Goal: Information Seeking & Learning: Learn about a topic

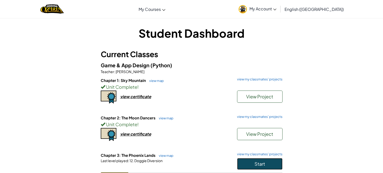
click at [262, 168] on button "Start" at bounding box center [259, 164] width 45 height 12
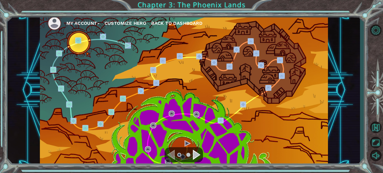
drag, startPoint x: 262, startPoint y: 168, endPoint x: 247, endPoint y: 159, distance: 17.3
click at [247, 159] on div "My Account Customize Hero Back to Dashboard Chapter 3: The Phoenix Lands" at bounding box center [191, 86] width 383 height 173
click at [250, 139] on div "My Account Customize Hero Back to Dashboard" at bounding box center [184, 90] width 288 height 152
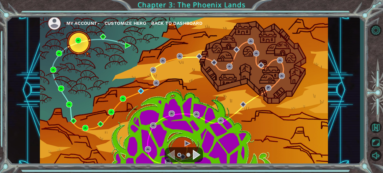
click at [136, 87] on div "My Account Customize Hero Back to Dashboard" at bounding box center [184, 90] width 288 height 152
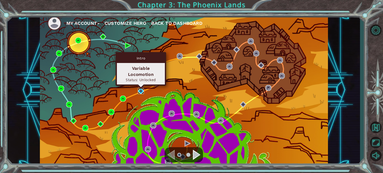
click at [143, 92] on img at bounding box center [141, 91] width 6 height 6
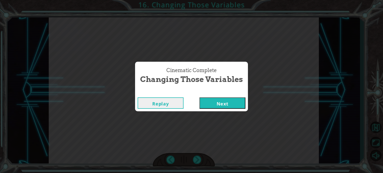
click at [209, 103] on button "Next" at bounding box center [222, 102] width 46 height 11
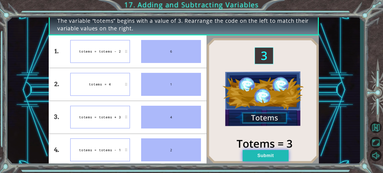
click at [262, 152] on button "Submit" at bounding box center [266, 155] width 46 height 11
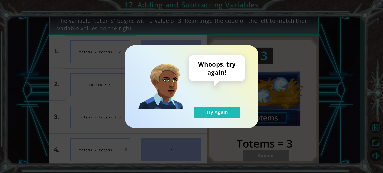
click at [199, 105] on div "Whoops, try again! Try Again" at bounding box center [217, 86] width 57 height 63
click at [214, 116] on button "Try Again" at bounding box center [217, 111] width 46 height 11
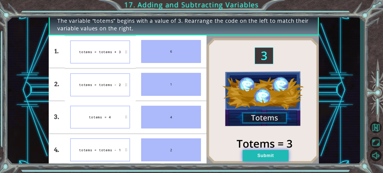
click at [252, 152] on button "Submit" at bounding box center [266, 155] width 46 height 11
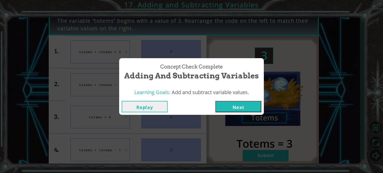
click at [225, 104] on button "Next" at bounding box center [238, 106] width 46 height 11
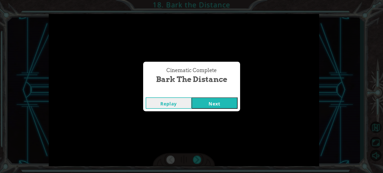
click at [212, 107] on button "Next" at bounding box center [215, 102] width 46 height 11
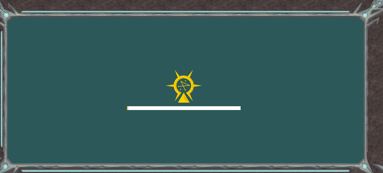
click at [208, 104] on div at bounding box center [184, 90] width 114 height 40
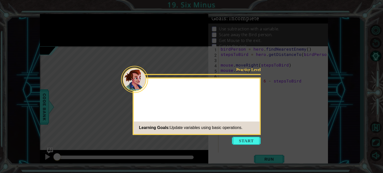
click at [247, 134] on div "Practice Level Learning Goals: Update variables using basic operations." at bounding box center [197, 105] width 128 height 57
click at [246, 140] on button "Start" at bounding box center [246, 140] width 29 height 8
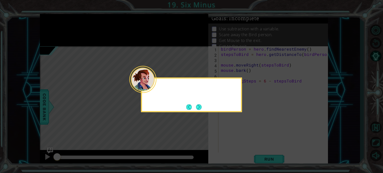
click at [151, 87] on div at bounding box center [142, 79] width 27 height 27
click at [197, 104] on button "Next" at bounding box center [198, 106] width 7 height 7
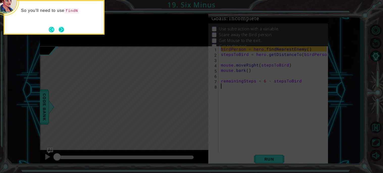
click at [58, 26] on button "Next" at bounding box center [61, 29] width 6 height 6
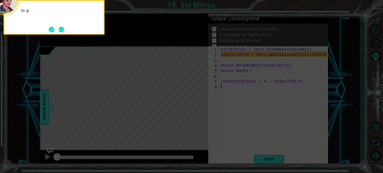
click at [58, 25] on div "to g" at bounding box center [54, 17] width 101 height 35
click at [60, 29] on button "Next" at bounding box center [61, 29] width 7 height 7
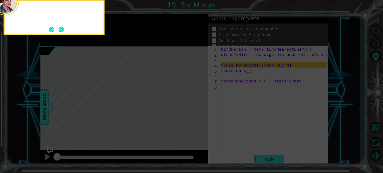
click at [60, 29] on button "Next" at bounding box center [61, 29] width 7 height 7
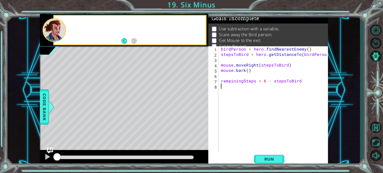
click at [60, 29] on div at bounding box center [53, 30] width 23 height 24
click at [259, 153] on button "Run" at bounding box center [269, 159] width 30 height 12
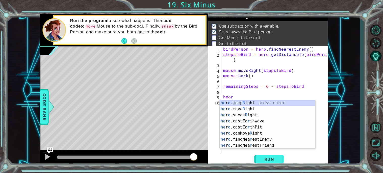
scroll to position [0, 0]
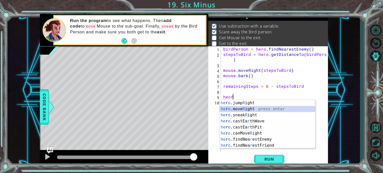
type textarea "hero.moveRight(1)"
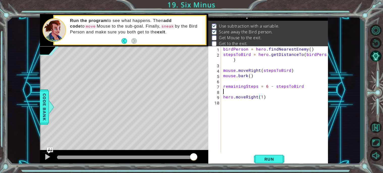
click at [226, 91] on div "birdPerson = hero . findNearestEnemy ( ) stepsToBird = hero . getDistanceTo ( b…" at bounding box center [275, 104] width 107 height 117
click at [252, 90] on div "birdPerson = hero . findNearestEnemy ( ) stepsToBird = hero . getDistanceTo ( b…" at bounding box center [275, 104] width 107 height 117
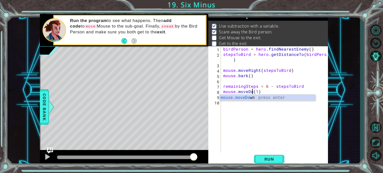
type textarea "mouse.moveDown(1)"
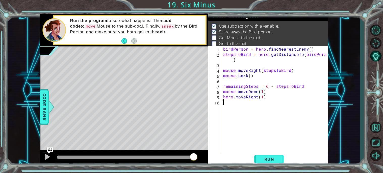
click at [253, 107] on div "birdPerson = hero . findNearestEnemy ( ) stepsToBird = hero . getDistanceTo ( b…" at bounding box center [275, 104] width 107 height 117
click at [263, 97] on div "birdPerson = hero . findNearestEnemy ( ) stepsToBird = hero . getDistanceTo ( b…" at bounding box center [275, 104] width 107 height 117
click at [261, 97] on div "birdPerson = hero . findNearestEnemy ( ) stepsToBird = hero . getDistanceTo ( b…" at bounding box center [275, 104] width 107 height 117
type textarea "hero.moveRight(6)"
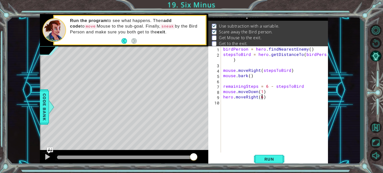
scroll to position [0, 2]
click at [254, 103] on div "birdPerson = hero . findNearestEnemy ( ) stepsToBird = hero . getDistanceTo ( b…" at bounding box center [275, 104] width 107 height 117
type textarea ","
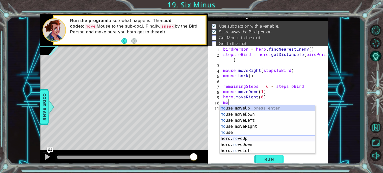
click at [235, 140] on div "mo use.moveUp press enter mo use.moveDown press enter mo use.moveLeft press ent…" at bounding box center [267, 135] width 95 height 61
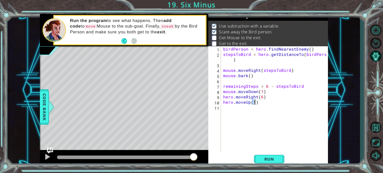
type textarea "hero.moveUp(2)"
click at [242, 113] on div "birdPerson = hero . findNearestEnemy ( ) stepsToBird = hero . getDistanceTo ( b…" at bounding box center [275, 104] width 107 height 117
type textarea "ju"
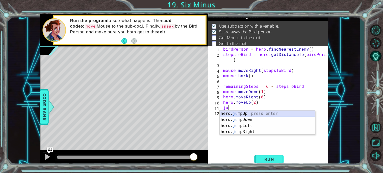
click at [247, 113] on div "hero. ju mpUp press enter hero. ju mpDown press enter hero. [PERSON_NAME] mpLef…" at bounding box center [267, 128] width 95 height 36
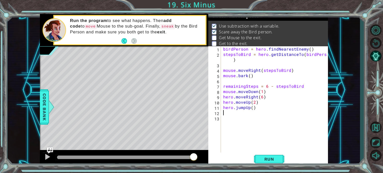
click at [223, 106] on div "birdPerson = hero . findNearestEnemy ( ) stepsToBird = hero . getDistanceTo ( b…" at bounding box center [275, 104] width 107 height 117
type textarea "hero.jumpUp()"
click at [224, 106] on div "birdPerson = hero . findNearestEnemy ( ) stepsToBird = hero . getDistanceTo ( b…" at bounding box center [275, 104] width 107 height 117
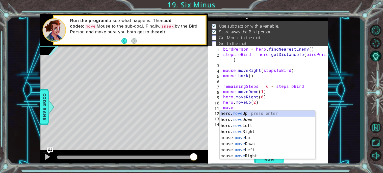
scroll to position [0, 0]
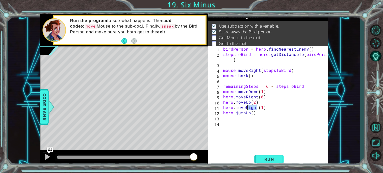
drag, startPoint x: 256, startPoint y: 106, endPoint x: 245, endPoint y: 106, distance: 11.1
click at [245, 106] on div "birdPerson = hero . findNearestEnemy ( ) stepsToBird = hero . getDistanceTo ( b…" at bounding box center [275, 104] width 107 height 117
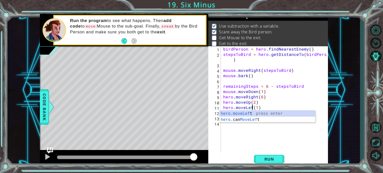
scroll to position [0, 2]
type textarea "hero.moveLeft(1)"
click at [264, 134] on div "birdPerson = hero . findNearestEnemy ( ) stepsToBird = hero . getDistanceTo ( b…" at bounding box center [275, 104] width 107 height 117
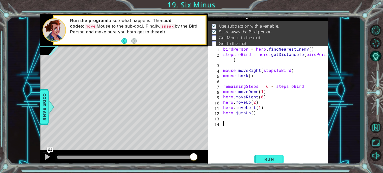
click at [250, 120] on div "birdPerson = hero . findNearestEnemy ( ) stepsToBird = hero . getDistanceTo ( b…" at bounding box center [275, 104] width 107 height 117
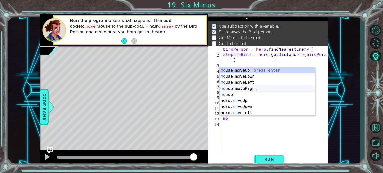
click at [244, 88] on div "mo use.moveUp press enter mo use.moveDown press enter mo use.moveLeft press ent…" at bounding box center [267, 97] width 95 height 61
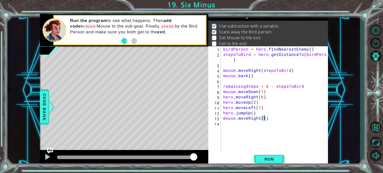
type textarea "mouse.moveRight(3)"
click at [241, 131] on div "birdPerson = hero . findNearestEnemy ( ) stepsToBird = hero . getDistanceTo ( b…" at bounding box center [275, 104] width 107 height 117
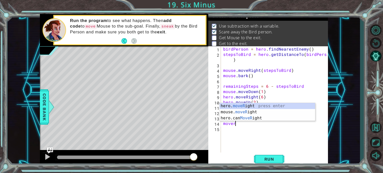
scroll to position [0, 0]
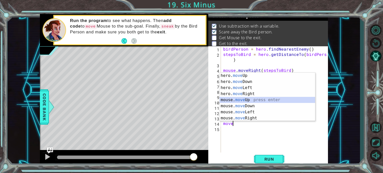
click at [244, 100] on div "hero. move Up press enter hero. move Down press enter hero. move Left press ent…" at bounding box center [267, 102] width 95 height 61
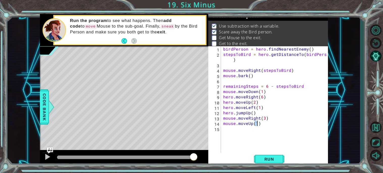
type textarea "mouse.moveUp(7)"
click at [258, 135] on div "birdPerson = hero . findNearestEnemy ( ) stepsToBird = hero . getDistanceTo ( b…" at bounding box center [275, 104] width 107 height 117
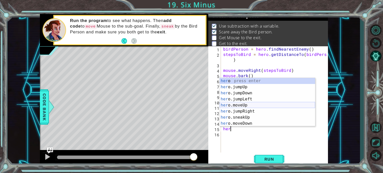
click at [247, 107] on div "her o press enter her o.jumpUp press enter her o.jumpDown press enter her o.jum…" at bounding box center [267, 108] width 95 height 61
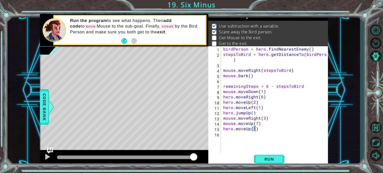
click at [274, 165] on div "hero.moveUp(1) 1 2 3 4 5 6 7 8 9 10 11 12 13 14 15 16 birdPerson = hero . findN…" at bounding box center [268, 106] width 120 height 120
click at [268, 157] on span "Run" at bounding box center [269, 158] width 20 height 5
drag, startPoint x: 178, startPoint y: 156, endPoint x: 198, endPoint y: 157, distance: 19.4
click at [194, 157] on div at bounding box center [125, 157] width 137 height 4
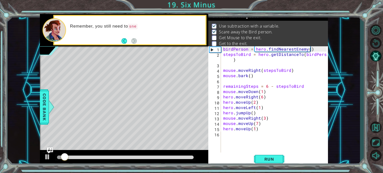
drag, startPoint x: 143, startPoint y: 159, endPoint x: 174, endPoint y: 152, distance: 31.8
click at [174, 152] on div at bounding box center [124, 158] width 168 height 16
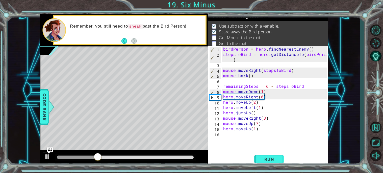
click at [256, 92] on div "birdPerson = hero . findNearestEnemy ( ) stepsToBird = hero . getDistanceTo ( b…" at bounding box center [275, 104] width 107 height 117
click at [236, 91] on div "birdPerson = hero . findNearestEnemy ( ) stepsToBird = hero . getDistanceTo ( b…" at bounding box center [275, 104] width 107 height 117
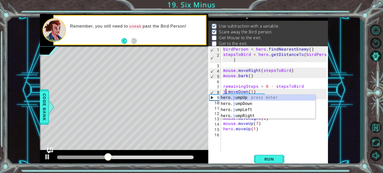
scroll to position [0, 0]
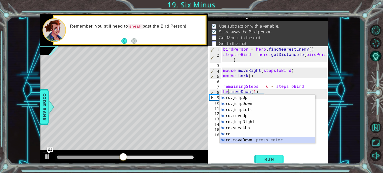
click at [246, 141] on div "he ro.jumpUp press enter he ro.jumpDown press enter he ro.jumpLeft press enter …" at bounding box center [267, 124] width 95 height 61
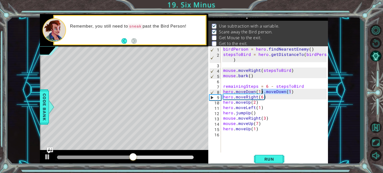
drag, startPoint x: 293, startPoint y: 91, endPoint x: 262, endPoint y: 90, distance: 31.0
click at [262, 90] on div "birdPerson = hero . findNearestEnemy ( ) stepsToBird = hero . getDistanceTo ( b…" at bounding box center [275, 104] width 107 height 117
click at [259, 155] on button "Run" at bounding box center [269, 159] width 30 height 12
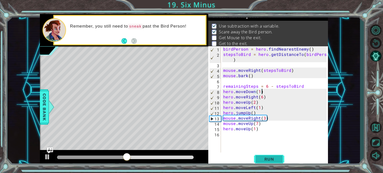
click at [259, 155] on button "Run" at bounding box center [269, 159] width 30 height 12
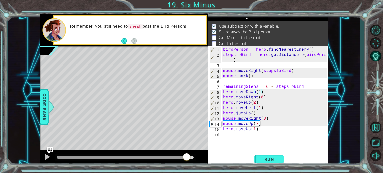
drag, startPoint x: 174, startPoint y: 157, endPoint x: 194, endPoint y: 155, distance: 19.8
click at [194, 155] on div at bounding box center [125, 157] width 137 height 4
drag, startPoint x: 175, startPoint y: 156, endPoint x: 181, endPoint y: 156, distance: 6.6
click at [181, 156] on div at bounding box center [125, 157] width 137 height 4
click at [256, 124] on div "birdPerson = hero . findNearestEnemy ( ) stepsToBird = hero . getDistanceTo ( b…" at bounding box center [275, 104] width 107 height 117
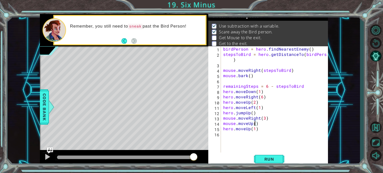
scroll to position [0, 2]
type textarea "mouse.moveUp(5)"
click at [267, 158] on span "Run" at bounding box center [269, 158] width 20 height 5
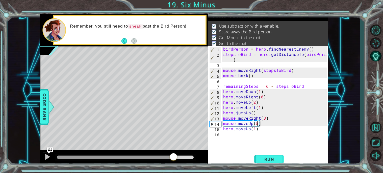
drag, startPoint x: 174, startPoint y: 156, endPoint x: 230, endPoint y: 163, distance: 57.2
click at [230, 163] on div "1 ההההההההההההההההההההההההההההההההההההההההההההההההההההההההההההההההההההההההההההה…" at bounding box center [184, 90] width 288 height 152
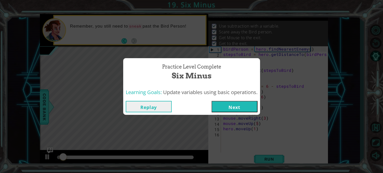
click at [230, 107] on button "Next" at bounding box center [234, 106] width 46 height 11
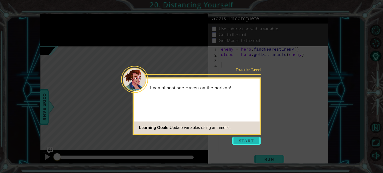
click at [243, 137] on button "Start" at bounding box center [246, 140] width 29 height 8
click at [243, 137] on icon at bounding box center [191, 86] width 383 height 173
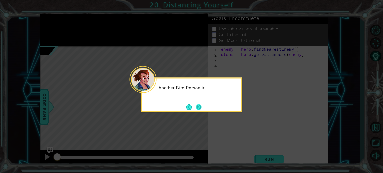
click at [198, 110] on button "Next" at bounding box center [198, 106] width 7 height 7
click at [198, 110] on icon at bounding box center [191, 86] width 383 height 173
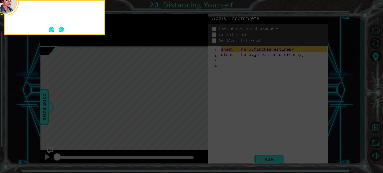
click at [198, 110] on icon at bounding box center [191, 25] width 383 height 293
click at [59, 28] on button "Next" at bounding box center [62, 29] width 6 height 6
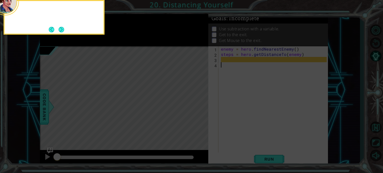
click at [59, 28] on button "Next" at bounding box center [61, 29] width 6 height 6
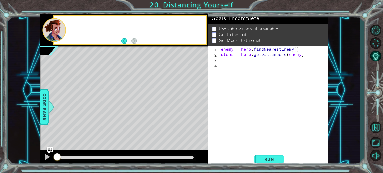
click at [59, 28] on div at bounding box center [53, 30] width 23 height 24
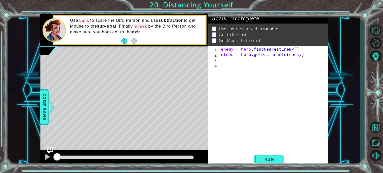
click at [248, 60] on div "enemy = hero . findNearestEnemy ( ) steps = hero . getDistanceTo ( enemy )" at bounding box center [274, 104] width 109 height 117
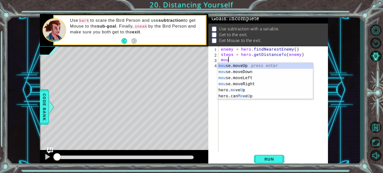
scroll to position [0, 0]
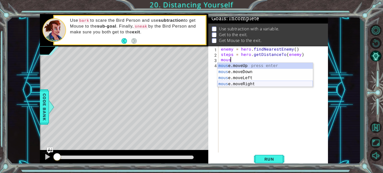
click at [253, 83] on div "mous e.moveUp press enter mous e.moveDown press enter mous e.moveLeft press ent…" at bounding box center [264, 81] width 95 height 36
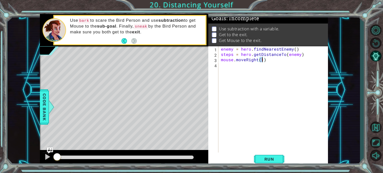
type textarea "mouse.moveRight(3)"
click at [244, 84] on div "enemy = hero . findNearestEnemy ( ) steps = hero . getDistanceTo ( enemy ) mous…" at bounding box center [274, 104] width 109 height 117
click at [222, 58] on div "enemy = hero . findNearestEnemy ( ) steps = hero . getDistanceTo ( enemy ) mous…" at bounding box center [274, 104] width 109 height 117
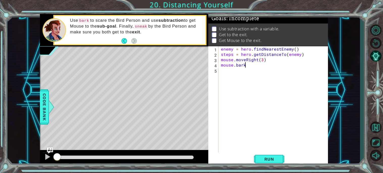
type textarea "mouse.moveRight(3)"
click at [228, 67] on div "enemy = hero . findNearestEnemy ( ) steps = hero . getDistanceTo ( enemy ) mous…" at bounding box center [274, 104] width 109 height 117
click at [227, 63] on div "enemy = hero . findNearestEnemy ( ) steps = hero . getDistanceTo ( enemy ) mous…" at bounding box center [274, 104] width 109 height 117
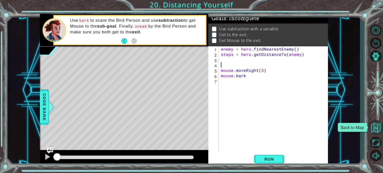
click at [377, 128] on button "Back to Map" at bounding box center [375, 127] width 15 height 15
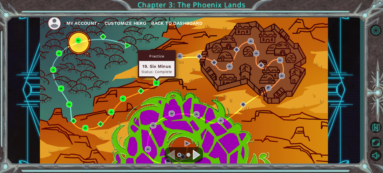
click at [158, 84] on img at bounding box center [156, 83] width 6 height 6
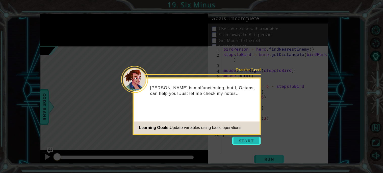
click at [243, 137] on button "Start" at bounding box center [246, 140] width 29 height 8
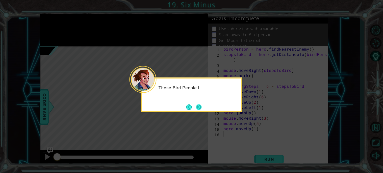
click at [200, 110] on button "Next" at bounding box center [198, 106] width 9 height 9
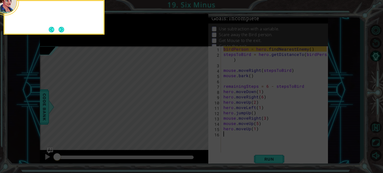
click at [200, 110] on icon at bounding box center [191, 25] width 383 height 293
click at [63, 30] on button "Next" at bounding box center [62, 30] width 8 height 8
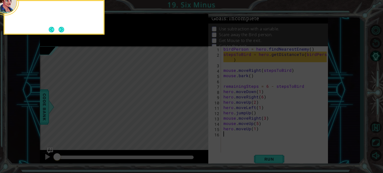
click at [63, 30] on button "Next" at bounding box center [62, 29] width 6 height 6
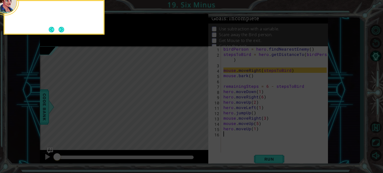
click at [63, 30] on button "Next" at bounding box center [61, 29] width 6 height 6
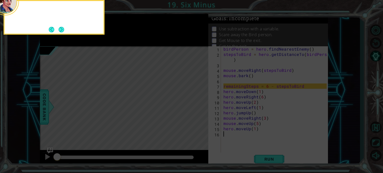
click at [63, 30] on button "Next" at bounding box center [61, 29] width 9 height 9
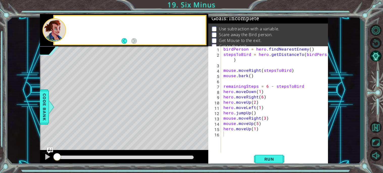
click at [63, 30] on div at bounding box center [53, 30] width 23 height 24
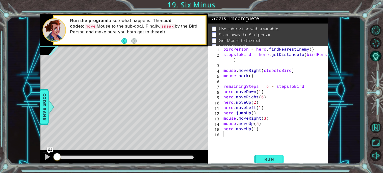
type textarea "remainingSteps = 6 - stepsToBird"
drag, startPoint x: 223, startPoint y: 85, endPoint x: 332, endPoint y: 85, distance: 108.8
click at [332, 85] on div "1 ההההההההההההההההההההההההההההההההההההההההההההההההההההההההההההההההההההההההההההה…" at bounding box center [184, 90] width 352 height 152
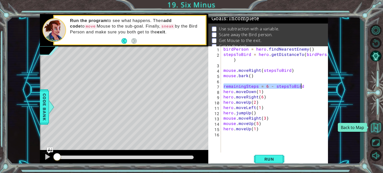
click at [375, 126] on button "Back to Map" at bounding box center [375, 127] width 15 height 15
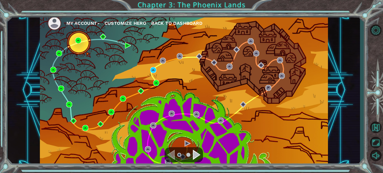
click at [160, 83] on div "My Account Customize Hero Back to Dashboard" at bounding box center [184, 90] width 288 height 152
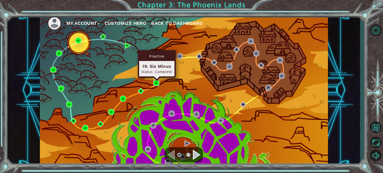
click at [158, 83] on img at bounding box center [156, 83] width 6 height 6
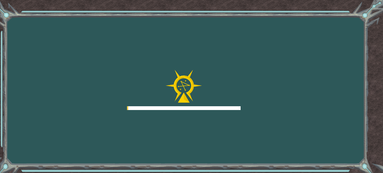
click at [158, 83] on div at bounding box center [184, 90] width 114 height 40
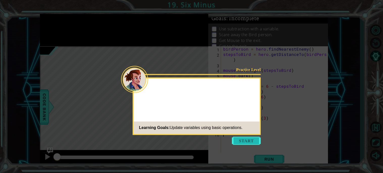
click at [245, 139] on button "Start" at bounding box center [246, 140] width 29 height 8
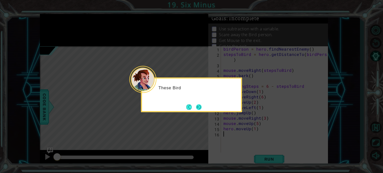
click at [198, 106] on button "Next" at bounding box center [198, 106] width 7 height 7
click at [198, 106] on icon at bounding box center [191, 86] width 383 height 173
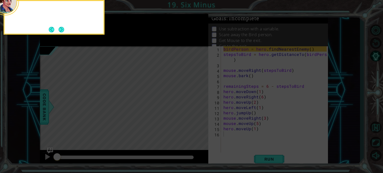
click at [198, 106] on icon at bounding box center [191, 25] width 383 height 293
click at [63, 29] on button "Next" at bounding box center [62, 30] width 8 height 8
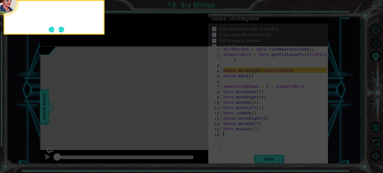
click at [63, 29] on button "Next" at bounding box center [61, 29] width 7 height 7
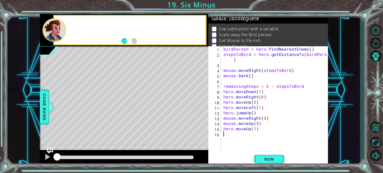
click at [63, 29] on div at bounding box center [53, 30] width 23 height 24
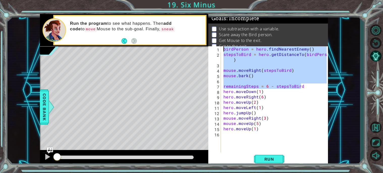
drag, startPoint x: 305, startPoint y: 88, endPoint x: 216, endPoint y: 45, distance: 99.1
click at [216, 45] on div "Goals : Incomplete Use subtraction with a variable. Scare away the Bird person.…" at bounding box center [268, 90] width 120 height 152
type textarea "birdPerson = hero.findNearestEnemy() stepsToBird = hero.getDistanceTo(birdPerso…"
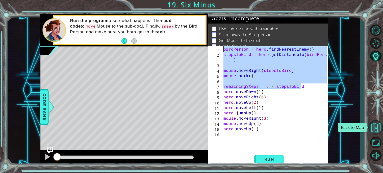
click at [375, 124] on button "Back to Map" at bounding box center [375, 127] width 15 height 15
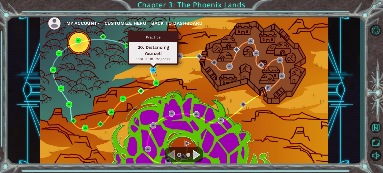
click at [154, 70] on img at bounding box center [153, 70] width 6 height 6
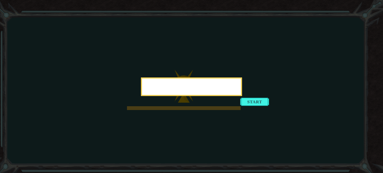
click at [242, 96] on div at bounding box center [191, 86] width 101 height 18
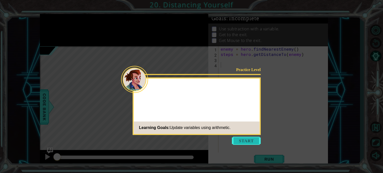
click at [240, 139] on button "Start" at bounding box center [246, 140] width 29 height 8
click at [240, 139] on icon at bounding box center [191, 86] width 383 height 173
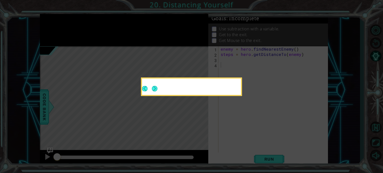
click at [240, 139] on icon at bounding box center [191, 86] width 383 height 173
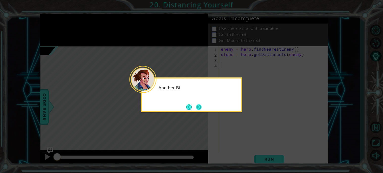
click at [200, 106] on button "Next" at bounding box center [199, 107] width 6 height 6
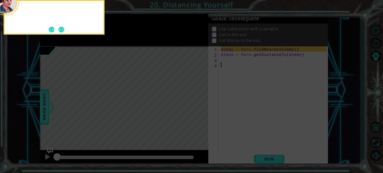
click at [200, 106] on icon at bounding box center [191, 25] width 383 height 293
click at [58, 27] on button "Next" at bounding box center [61, 29] width 6 height 6
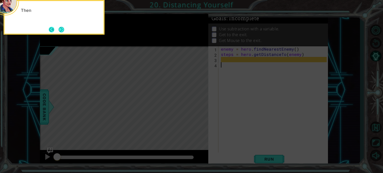
click at [57, 28] on button "Back" at bounding box center [54, 30] width 10 height 6
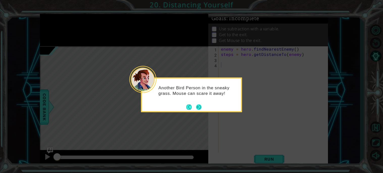
click at [200, 106] on button "Next" at bounding box center [199, 106] width 7 height 7
click at [200, 106] on icon at bounding box center [191, 86] width 383 height 173
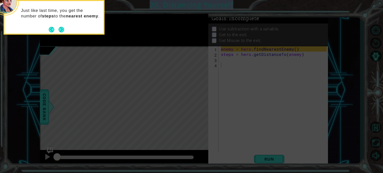
click at [200, 106] on icon at bounding box center [191, 25] width 383 height 293
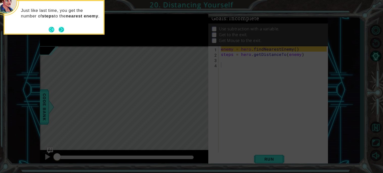
click at [64, 33] on div "Just like last time, you get the number of steps to the nearest enemy ." at bounding box center [54, 17] width 101 height 35
click at [57, 24] on div "Just like last time, you get the number of steps to the nearest enemy ." at bounding box center [54, 15] width 99 height 25
click at [60, 29] on button "Next" at bounding box center [61, 29] width 6 height 6
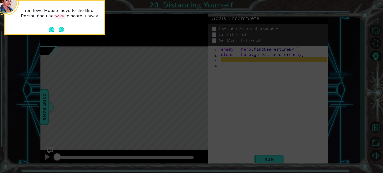
click at [60, 29] on button "Next" at bounding box center [61, 29] width 8 height 8
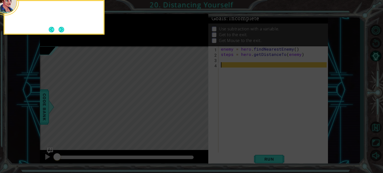
click at [60, 29] on button "Next" at bounding box center [61, 29] width 7 height 7
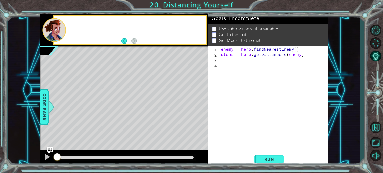
click at [60, 29] on div at bounding box center [53, 30] width 23 height 24
click at [247, 61] on div "enemy = hero . findNearestEnemy ( ) steps = hero . getDistanceTo ( enemy )" at bounding box center [274, 104] width 109 height 117
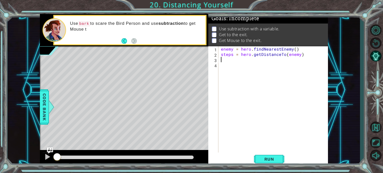
paste textarea "remainingSteps = 6 - stepsToBird"
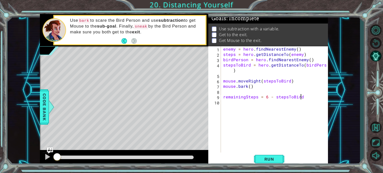
click at [224, 59] on div "enemy = hero . findNearestEnemy ( ) steps = hero . getDistanceTo ( enemy ) bird…" at bounding box center [275, 104] width 107 height 117
type textarea "birdPerson = hero.findNearestEnemy()"
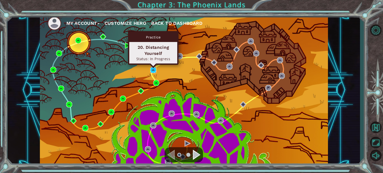
click at [154, 71] on img at bounding box center [153, 70] width 6 height 6
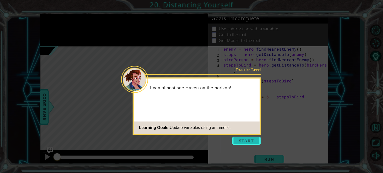
click at [247, 140] on button "Start" at bounding box center [246, 140] width 29 height 8
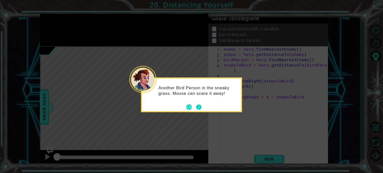
click at [199, 106] on button "Next" at bounding box center [199, 107] width 6 height 6
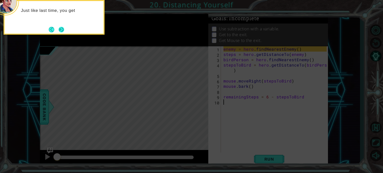
click at [65, 32] on button "Next" at bounding box center [61, 29] width 7 height 7
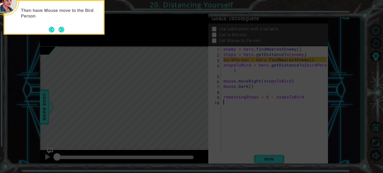
click at [65, 32] on button "Next" at bounding box center [61, 29] width 8 height 8
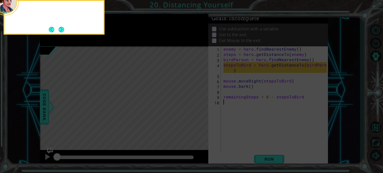
click at [64, 32] on button "Next" at bounding box center [62, 30] width 6 height 6
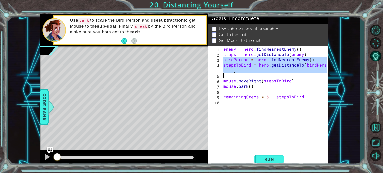
drag, startPoint x: 222, startPoint y: 59, endPoint x: 322, endPoint y: 73, distance: 101.7
click at [322, 73] on div "enemy = hero . findNearestEnemy ( ) steps = hero . getDistanceTo ( enemy ) bird…" at bounding box center [275, 104] width 107 height 117
type textarea "stepsToBird = hero.getDistanceTo(birdPerson)"
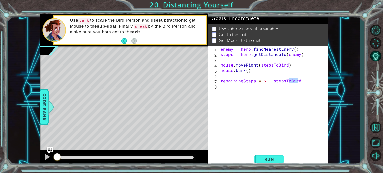
drag, startPoint x: 306, startPoint y: 81, endPoint x: 288, endPoint y: 79, distance: 18.0
click at [288, 79] on div "enemy = hero . findNearestEnemy ( ) steps = hero . getDistanceTo ( enemy ) mous…" at bounding box center [274, 104] width 109 height 117
click at [286, 63] on div "enemy = hero . findNearestEnemy ( ) steps = hero . getDistanceTo ( enemy ) mous…" at bounding box center [274, 104] width 109 height 117
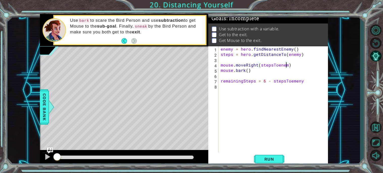
type textarea "mouse.moveRight(stepsToenemy)"
click at [243, 91] on div "enemy = hero . findNearestEnemy ( ) steps = hero . getDistanceTo ( enemy ) mous…" at bounding box center [274, 104] width 109 height 117
drag, startPoint x: 255, startPoint y: 71, endPoint x: 220, endPoint y: 70, distance: 34.6
click at [220, 70] on div "enemy = hero . findNearestEnemy ( ) steps = hero . getDistanceTo ( enemy ) mous…" at bounding box center [274, 104] width 109 height 117
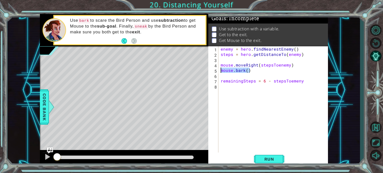
type textarea "\"
click at [226, 77] on div "enemy = hero . findNearestEnemy ( ) steps = hero . getDistanceTo ( enemy ) mous…" at bounding box center [274, 104] width 109 height 117
type textarea "remainingSteps = 6 - stepsToemeny"
click at [224, 85] on div "enemy = hero . findNearestEnemy ( ) steps = hero . getDistanceTo ( enemy ) mous…" at bounding box center [274, 104] width 109 height 117
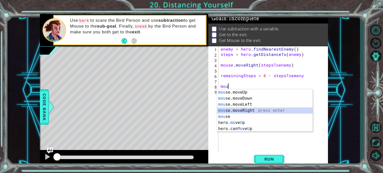
click at [246, 109] on div "mou se.moveUp press enter mou se.moveDown press enter mou se.moveLeft press ent…" at bounding box center [264, 116] width 95 height 55
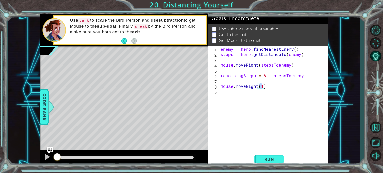
type textarea "mouse.moveRight(3)"
click at [236, 105] on div "enemy = hero . findNearestEnemy ( ) steps = hero . getDistanceTo ( enemy ) mous…" at bounding box center [274, 104] width 109 height 117
type textarea "mouse.bark()"
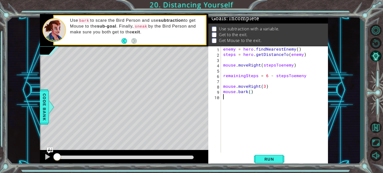
click at [254, 98] on div "enemy = hero . findNearestEnemy ( ) steps = hero . getDistanceTo ( enemy ) mous…" at bounding box center [275, 104] width 107 height 117
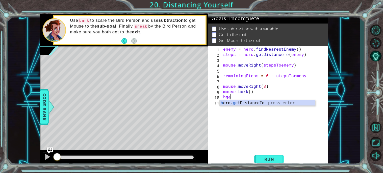
scroll to position [0, 0]
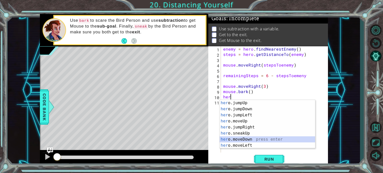
click at [229, 139] on div "her o.jumpUp press enter her o.jumpDown press enter her o.jumpLeft press enter …" at bounding box center [267, 130] width 95 height 61
type textarea "hero.moveDown(1)"
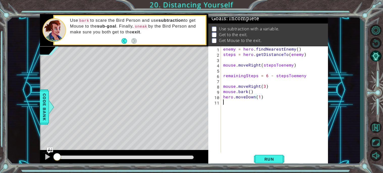
click at [233, 104] on div "enemy = hero . findNearestEnemy ( ) steps = hero . getDistanceTo ( enemy ) mous…" at bounding box center [275, 104] width 107 height 117
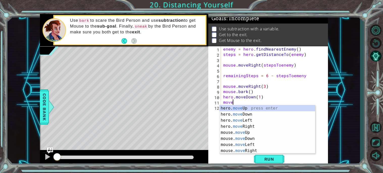
scroll to position [0, 0]
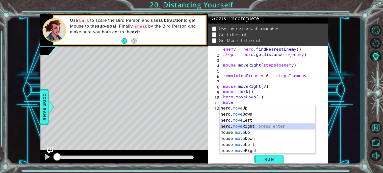
click at [249, 126] on div "hero. move Up press enter hero. move Down press enter hero. move Left press ent…" at bounding box center [267, 135] width 95 height 61
type textarea "hero.moveRight(1)"
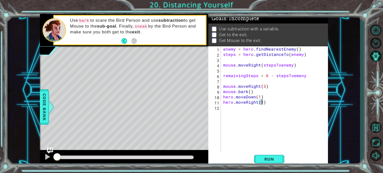
click at [236, 111] on div "enemy = hero . findNearestEnemy ( ) steps = hero . getDistanceTo ( enemy ) mous…" at bounding box center [275, 104] width 107 height 117
click at [262, 102] on div "enemy = hero . findNearestEnemy ( ) steps = hero . getDistanceTo ( enemy ) mous…" at bounding box center [275, 104] width 107 height 117
type textarea "hero.moveRight(5)"
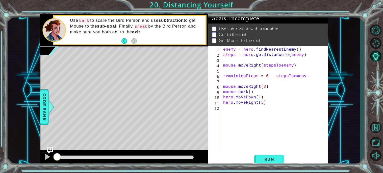
click at [250, 112] on div "enemy = hero . findNearestEnemy ( ) steps = hero . getDistanceTo ( enemy ) mous…" at bounding box center [275, 104] width 107 height 117
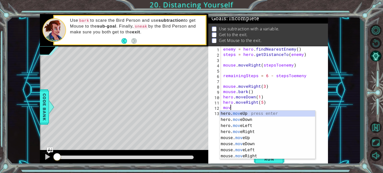
scroll to position [0, 0]
click at [259, 114] on div "hero. move Up press enter hero. move Down press enter hero. move Left press ent…" at bounding box center [267, 140] width 95 height 61
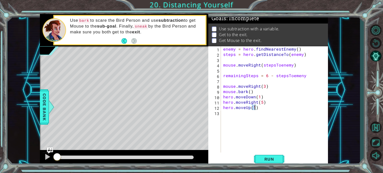
type textarea "hero.moveUp(2)"
click at [257, 116] on div "enemy = hero . findNearestEnemy ( ) steps = hero . getDistanceTo ( enemy ) mous…" at bounding box center [275, 104] width 107 height 117
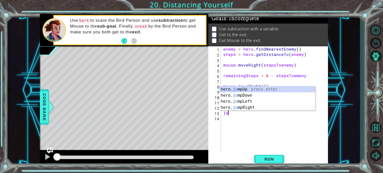
type textarea "jum"
click at [230, 89] on div "hero. jum pUp press enter hero. jum pDown press enter hero. jum pLeft press ent…" at bounding box center [267, 104] width 95 height 36
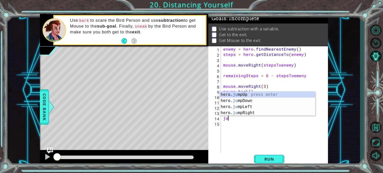
type textarea "jum"
click at [248, 112] on div "hero. jum pUp press enter hero. jum pDown press enter hero. jum pLeft press ent…" at bounding box center [267, 109] width 95 height 36
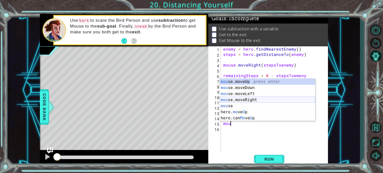
click at [248, 98] on div "mou se.moveUp press enter mou se.moveDown press enter mou se.moveLeft press ent…" at bounding box center [267, 105] width 95 height 55
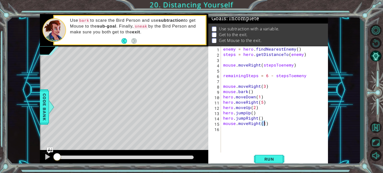
type textarea "mouse.moveRight(2)"
click at [246, 131] on div "enemy = hero . findNearestEnemy ( ) steps = hero . getDistanceTo ( enemy ) mous…" at bounding box center [275, 104] width 107 height 117
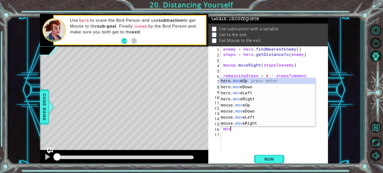
scroll to position [0, 0]
click at [245, 111] on div "hero. move Up press enter hero. move Down press enter hero. move Left press ent…" at bounding box center [267, 108] width 95 height 61
type textarea "mouse.moveDown(1)"
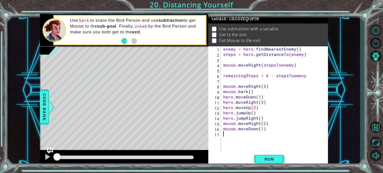
click at [246, 141] on div "enemy = hero . findNearestEnemy ( ) steps = hero . getDistanceTo ( enemy ) mous…" at bounding box center [275, 104] width 107 height 117
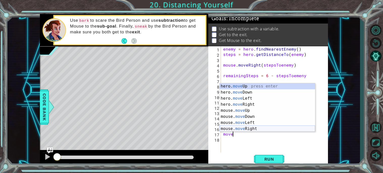
click at [251, 127] on div "hero. move Up press enter hero. move Down press enter hero. move Left press ent…" at bounding box center [267, 113] width 95 height 61
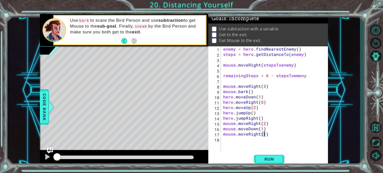
type textarea "mouse.moveRight(2)"
click at [235, 139] on div "enemy = hero . findNearestEnemy ( ) steps = hero . getDistanceTo ( enemy ) mous…" at bounding box center [275, 104] width 107 height 117
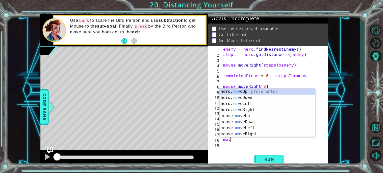
scroll to position [0, 0]
click at [235, 116] on div "hero. move Up press enter hero. move Down press enter hero. move Left press ent…" at bounding box center [267, 118] width 95 height 61
type textarea "mouse.moveUp(1)"
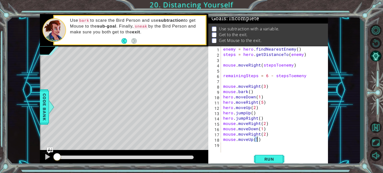
click at [234, 149] on div "enemy = hero . findNearestEnemy ( ) steps = hero . getDistanceTo ( enemy ) mous…" at bounding box center [275, 104] width 107 height 117
click at [272, 161] on span "Run" at bounding box center [269, 158] width 20 height 5
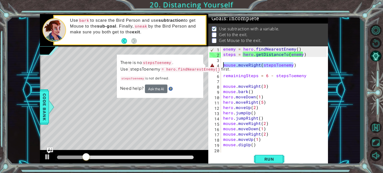
drag, startPoint x: 301, startPoint y: 65, endPoint x: 222, endPoint y: 63, distance: 78.2
click at [222, 63] on div "enemy = hero . findNearestEnemy ( ) steps = hero . getDistanceTo ( enemy ) mous…" at bounding box center [275, 104] width 107 height 117
type textarea "mouse.moveRight(stepsToenemy)"
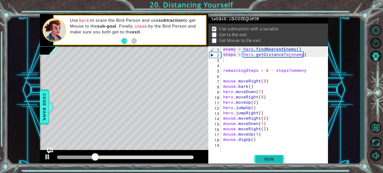
click at [259, 158] on span "Run" at bounding box center [269, 158] width 20 height 5
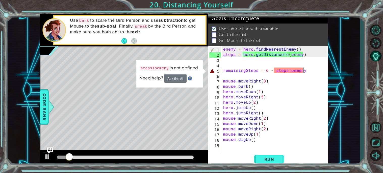
click at [304, 70] on div "enemy = hero . findNearestEnemy ( ) steps = hero . getDistanceTo ( enemy ) rema…" at bounding box center [275, 104] width 107 height 117
click at [296, 70] on div "enemy = hero . findNearestEnemy ( ) steps = hero . getDistanceTo ( enemy ) rema…" at bounding box center [275, 104] width 107 height 117
click at [294, 70] on div "enemy = hero . findNearestEnemy ( ) steps = hero . getDistanceTo ( enemy ) rema…" at bounding box center [275, 104] width 107 height 117
click at [299, 71] on div "enemy = hero . findNearestEnemy ( ) steps = hero . getDistanceTo ( enemy ) rema…" at bounding box center [275, 104] width 107 height 117
click at [302, 72] on div "enemy = hero . findNearestEnemy ( ) steps = hero . getDistanceTo ( enemy ) rema…" at bounding box center [275, 104] width 107 height 117
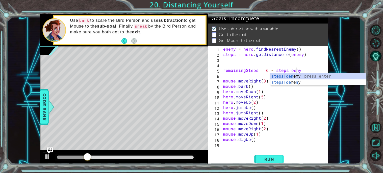
scroll to position [0, 5]
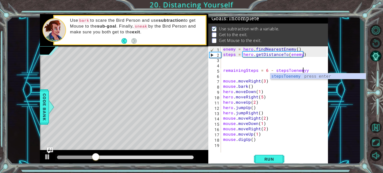
click at [267, 166] on div "1 ההההההההההההההההההההההההההההההההההההההההההההההההההההההההההההההההההההההההההההה…" at bounding box center [191, 86] width 383 height 173
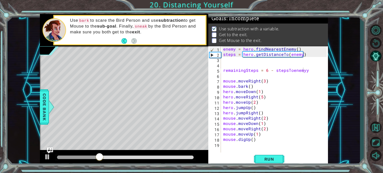
click at [308, 70] on div "enemy = hero . findNearestEnemy ( ) steps = hero . getDistanceTo ( enemy ) rema…" at bounding box center [275, 104] width 107 height 117
type textarea "remainingSteps = 6 - stepsToenemy"
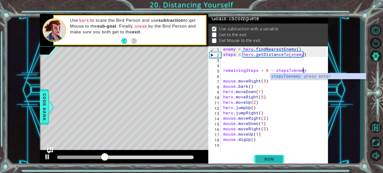
click at [271, 158] on span "Run" at bounding box center [269, 158] width 20 height 5
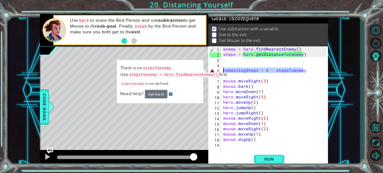
drag, startPoint x: 312, startPoint y: 68, endPoint x: 204, endPoint y: 69, distance: 108.0
click at [204, 69] on div "1 ההההההההההההההההההההההההההההההההההההההההההההההההההההההההההההההההההההההההההההה…" at bounding box center [184, 90] width 288 height 152
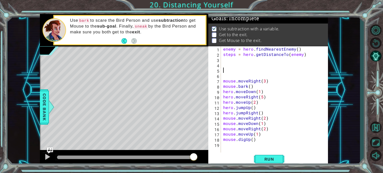
scroll to position [0, 0]
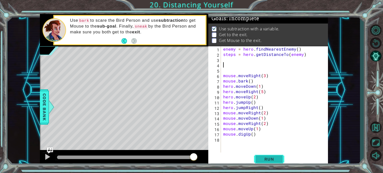
click at [261, 157] on span "Run" at bounding box center [269, 158] width 20 height 5
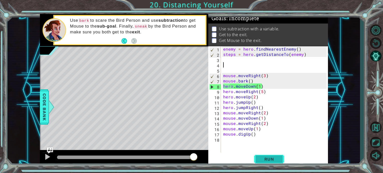
click at [262, 159] on span "Run" at bounding box center [269, 158] width 20 height 5
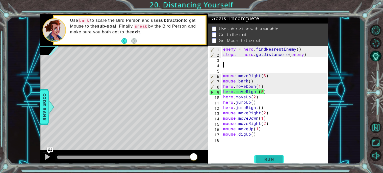
click at [284, 159] on button "Run" at bounding box center [269, 159] width 30 height 12
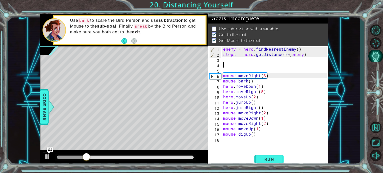
click at [380, 60] on button "AI Hint" at bounding box center [375, 55] width 15 height 11
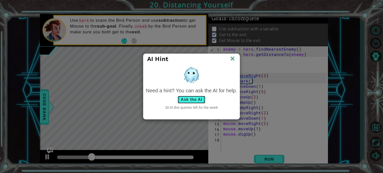
click at [205, 100] on button "Ask the AI" at bounding box center [191, 99] width 28 height 8
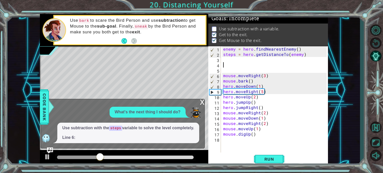
click at [203, 111] on div "x What's the next thing I should do? Use subtraction with the steps variable to…" at bounding box center [123, 123] width 164 height 49
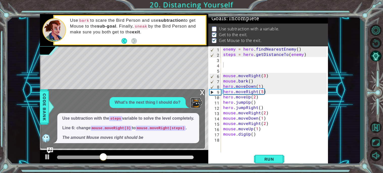
click at [199, 105] on div "What's the next thing I should do? Use subtraction with the steps variable to s…" at bounding box center [121, 120] width 161 height 46
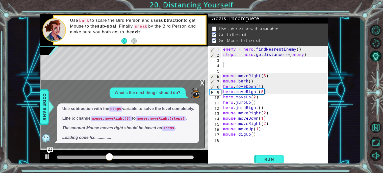
click at [201, 81] on div "x" at bounding box center [202, 82] width 5 height 5
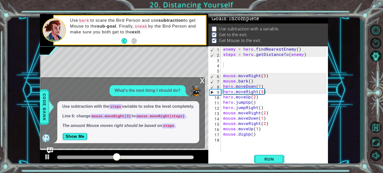
click at [200, 80] on div "x" at bounding box center [202, 79] width 5 height 5
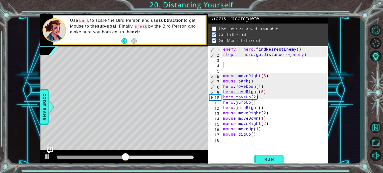
drag, startPoint x: 155, startPoint y: 155, endPoint x: 232, endPoint y: 166, distance: 77.5
click at [232, 166] on div "1 2 3 4 5 6 7 8 9 10 11 12 13 14 15 16 enemy = hero . findNearestEnemy ( ) step…" at bounding box center [191, 86] width 383 height 173
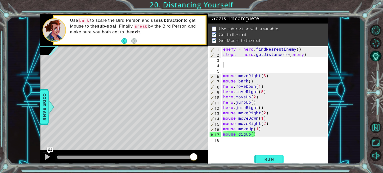
drag, startPoint x: 131, startPoint y: 157, endPoint x: 213, endPoint y: 152, distance: 82.7
click at [213, 152] on div "1 2 3 4 5 6 7 8 9 10 11 12 13 14 15 16 enemy = hero . findNearestEnemy ( ) step…" at bounding box center [184, 90] width 288 height 152
drag, startPoint x: 62, startPoint y: 156, endPoint x: 190, endPoint y: 158, distance: 127.7
click at [190, 158] on div at bounding box center [189, 156] width 9 height 9
click at [48, 157] on div at bounding box center [47, 156] width 7 height 7
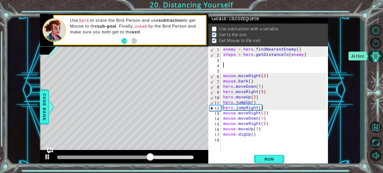
click at [375, 55] on button "AI Hint" at bounding box center [375, 55] width 15 height 11
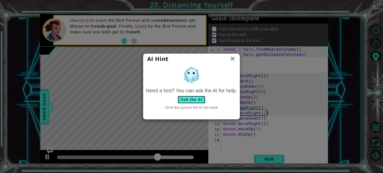
click at [200, 98] on button "Ask the AI" at bounding box center [191, 99] width 28 height 8
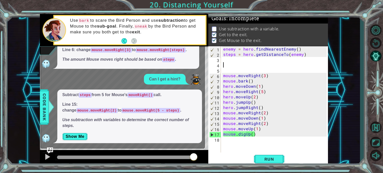
click at [103, 107] on p "Line 15: change mouse.moveRight(2) to mouse.moveRight(5 - steps) ." at bounding box center [129, 107] width 134 height 12
click at [102, 62] on div "Use subtraction with the steps variable to solve the level completely. Line 6: …" at bounding box center [128, 52] width 142 height 34
click at [263, 75] on div "enemy = hero . findNearestEnemy ( ) steps = hero . getDistanceTo ( enemy ) mous…" at bounding box center [275, 104] width 107 height 117
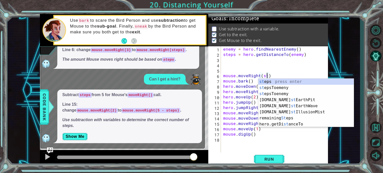
scroll to position [0, 3]
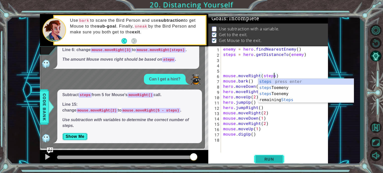
click at [271, 156] on button "Run" at bounding box center [269, 159] width 30 height 12
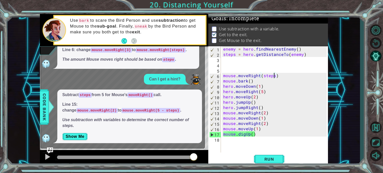
drag, startPoint x: 171, startPoint y: 158, endPoint x: 217, endPoint y: 148, distance: 47.0
click at [217, 148] on div "1 2 3 4 5 6 7 8 9 10 11 12 13 14 15 16 enemy = hero . findNearestEnemy ( ) step…" at bounding box center [184, 90] width 288 height 152
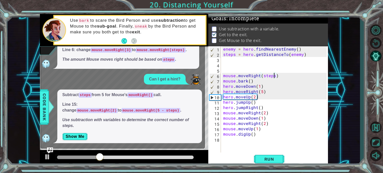
click at [264, 111] on div "enemy = hero . findNearestEnemy ( ) steps = hero . getDistanceTo ( enemy ) mous…" at bounding box center [275, 104] width 107 height 117
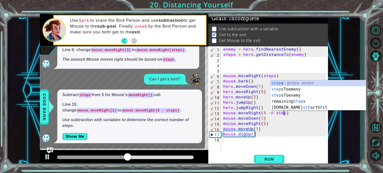
scroll to position [0, 4]
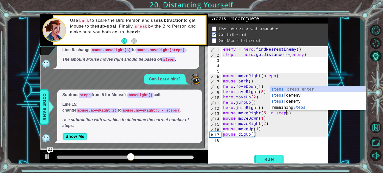
click at [273, 112] on div "enemy = hero . findNearestEnemy ( ) steps = hero . getDistanceTo ( enemy ) mous…" at bounding box center [275, 104] width 107 height 117
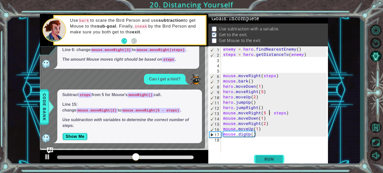
type textarea "mouse.moveRight(5 - steps)"
click at [264, 156] on span "Run" at bounding box center [269, 158] width 20 height 5
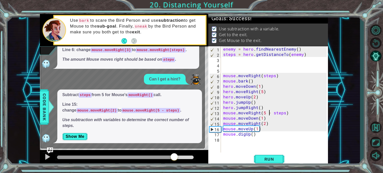
drag, startPoint x: 174, startPoint y: 156, endPoint x: 222, endPoint y: 158, distance: 48.0
click at [222, 158] on div "1 2 3 4 5 6 7 8 9 10 11 12 13 14 15 16 enemy = hero . findNearestEnemy ( ) step…" at bounding box center [184, 90] width 288 height 152
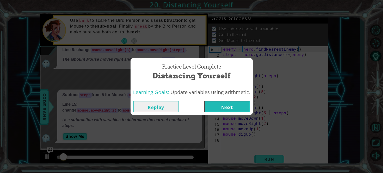
click at [244, 111] on button "Next" at bounding box center [227, 106] width 46 height 11
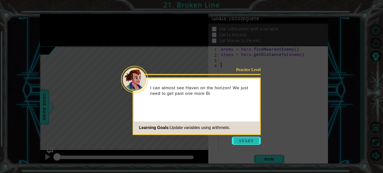
click at [246, 140] on button "Start" at bounding box center [246, 140] width 29 height 8
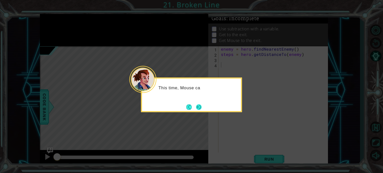
click at [199, 109] on button "Next" at bounding box center [199, 107] width 6 height 6
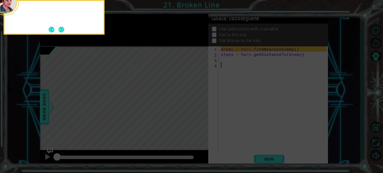
click at [199, 109] on icon at bounding box center [191, 25] width 383 height 293
click at [62, 32] on button "Next" at bounding box center [62, 29] width 6 height 6
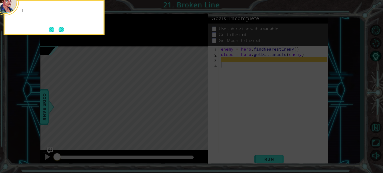
click at [62, 32] on button "Next" at bounding box center [61, 29] width 6 height 6
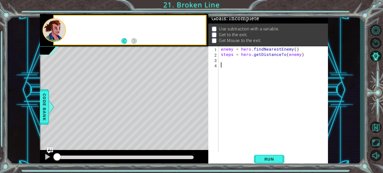
click at [62, 32] on div at bounding box center [53, 30] width 23 height 24
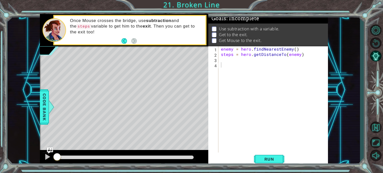
click at [244, 55] on div "enemy = hero . findNearestEnemy ( ) steps = hero . getDistanceTo ( enemy )" at bounding box center [274, 104] width 109 height 117
type textarea "steps = hero.getDistanceTo(enemy)"
click at [231, 72] on div "enemy = hero . findNearestEnemy ( ) steps = hero . getDistanceTo ( enemy )" at bounding box center [274, 104] width 109 height 117
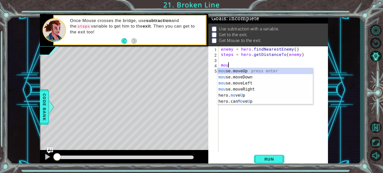
scroll to position [0, 0]
click at [232, 68] on div "mouse .moveUp press enter mouse .moveDown press enter mouse .moveLeft press ent…" at bounding box center [264, 86] width 95 height 36
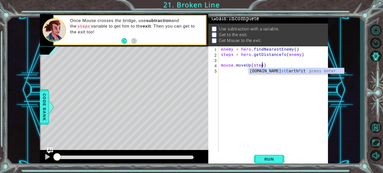
type textarea "mouse.moveUp(steps)"
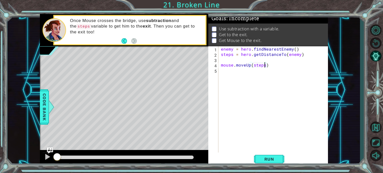
click at [237, 74] on div "enemy = hero . findNearestEnemy ( ) steps = hero . getDistanceTo ( enemy ) mous…" at bounding box center [274, 104] width 109 height 117
type textarea "b"
type textarea "mouse.bark()"
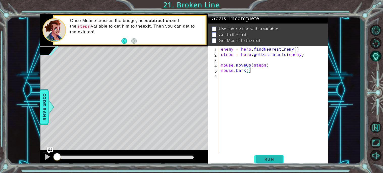
click at [257, 155] on button "Run" at bounding box center [269, 159] width 30 height 12
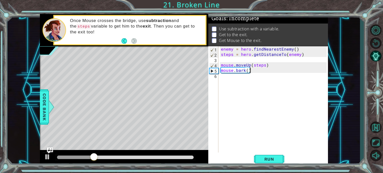
click at [252, 106] on div "enemy = hero . findNearestEnemy ( ) steps = hero . getDistanceTo ( enemy ) mous…" at bounding box center [274, 104] width 109 height 117
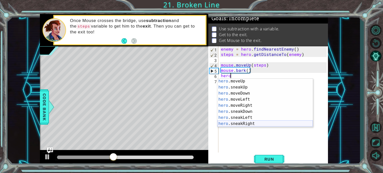
scroll to position [24, 0]
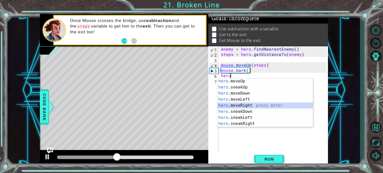
click at [245, 106] on div "hero .moveUp press enter hero .sneakUp press enter hero .moveDown press enter h…" at bounding box center [264, 108] width 95 height 61
type textarea "hero.moveRight(1)"
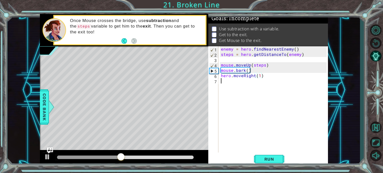
click at [228, 85] on div "enemy = hero . findNearestEnemy ( ) steps = hero . getDistanceTo ( enemy ) mous…" at bounding box center [274, 104] width 109 height 117
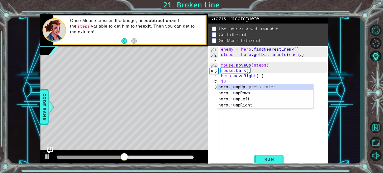
type textarea "jum"
click at [234, 103] on div "hero. jum pUp press enter hero. jum pDown press enter hero. jum pLeft press ent…" at bounding box center [264, 102] width 95 height 36
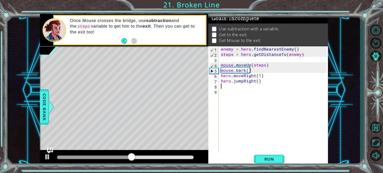
click at [240, 98] on div "enemy = hero . findNearestEnemy ( ) steps = hero . getDistanceTo ( enemy ) mous…" at bounding box center [274, 104] width 109 height 117
click at [257, 81] on div "enemy = hero . findNearestEnemy ( ) steps = hero . getDistanceTo ( enemy ) mous…" at bounding box center [274, 104] width 109 height 117
type textarea "hero.jumpRight(2)"
click at [238, 93] on div "enemy = hero . findNearestEnemy ( ) steps = hero . getDistanceTo ( enemy ) mous…" at bounding box center [274, 104] width 109 height 117
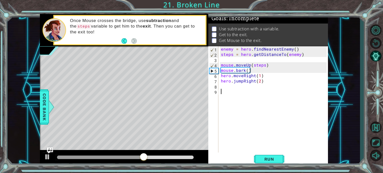
scroll to position [0, 0]
click at [234, 89] on div "enemy = hero . findNearestEnemy ( ) steps = hero . getDistanceTo ( enemy ) mous…" at bounding box center [274, 104] width 109 height 117
click at [234, 86] on div "enemy = hero . findNearestEnemy ( ) steps = hero . getDistanceTo ( enemy ) mous…" at bounding box center [274, 104] width 109 height 117
type textarea "o"
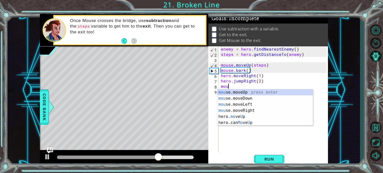
scroll to position [0, 0]
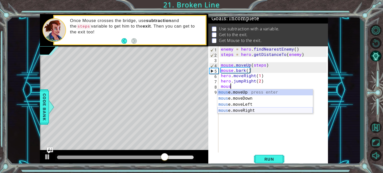
click at [244, 111] on div "mous e.moveUp press enter mous e.moveDown press enter mous e.moveLeft press ent…" at bounding box center [264, 107] width 95 height 36
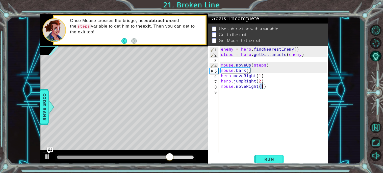
type textarea "mouse.moveRight(2)"
click at [235, 98] on div "enemy = hero . findNearestEnemy ( ) steps = hero . getDistanceTo ( enemy ) mous…" at bounding box center [274, 104] width 109 height 117
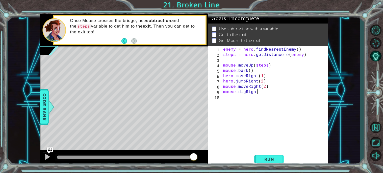
scroll to position [0, 2]
type textarea "mouse.digRight()"
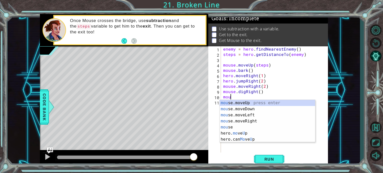
scroll to position [0, 0]
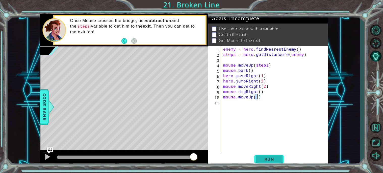
click at [262, 160] on span "Run" at bounding box center [269, 158] width 20 height 5
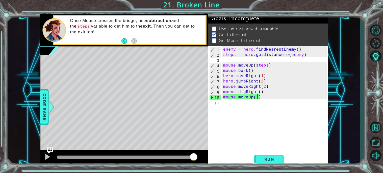
drag, startPoint x: 171, startPoint y: 156, endPoint x: 223, endPoint y: 163, distance: 52.1
click at [223, 163] on div "1 ההההההההההההההההההההההההההההההההההההההההההההההההההההההההההההההההההההההההההההה…" at bounding box center [184, 90] width 288 height 152
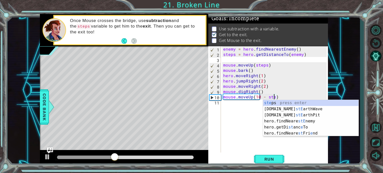
scroll to position [0, 3]
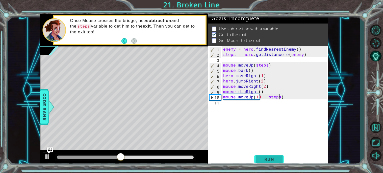
type textarea "mouse.moveUp(10 - steps)"
click at [266, 156] on span "Run" at bounding box center [269, 158] width 20 height 5
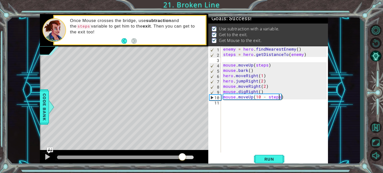
drag, startPoint x: 182, startPoint y: 156, endPoint x: 211, endPoint y: 156, distance: 28.8
click at [211, 156] on div "1 ההההההההההההההההההההההההההההההההההההההההההההההההההההההההההההההההההההההההההההה…" at bounding box center [184, 90] width 288 height 152
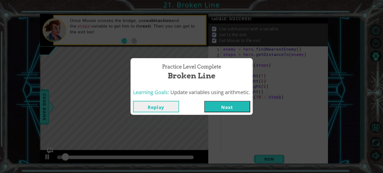
click at [229, 102] on button "Next" at bounding box center [227, 106] width 46 height 11
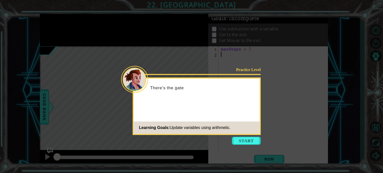
click at [237, 136] on icon at bounding box center [191, 86] width 383 height 173
click at [239, 138] on button "Start" at bounding box center [246, 140] width 29 height 8
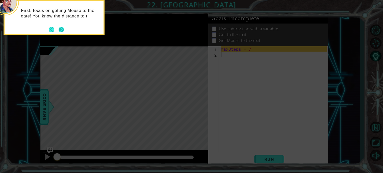
click at [60, 28] on button "Next" at bounding box center [61, 29] width 6 height 6
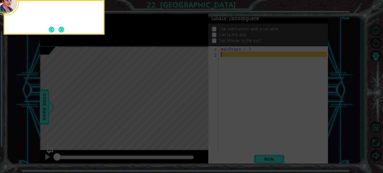
click at [60, 28] on button "Next" at bounding box center [62, 30] width 6 height 6
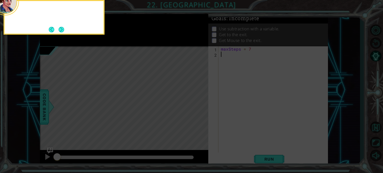
click at [60, 28] on button "Next" at bounding box center [61, 29] width 6 height 6
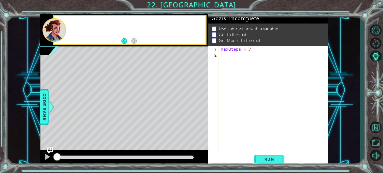
click at [60, 28] on div at bounding box center [53, 30] width 23 height 24
click at [226, 68] on div "maxSteps = 7" at bounding box center [274, 104] width 109 height 117
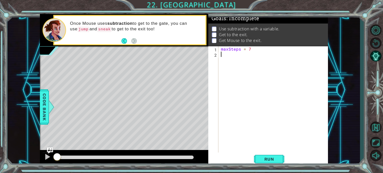
paste textarea "remainingSteps = 6 - stepsToBird"
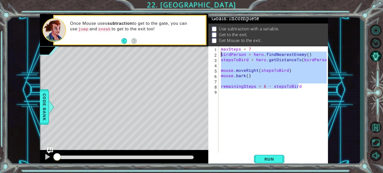
click at [201, 53] on div "1 ההההההההההההההההההההההההההההההההההההההההההההההההההההההההההההההההההההההההההההה…" at bounding box center [184, 90] width 288 height 152
type textarea "birdPerson = hero.findNearestEnemy() stepsToBird = hero.getDistanceTo(birdPerso…"
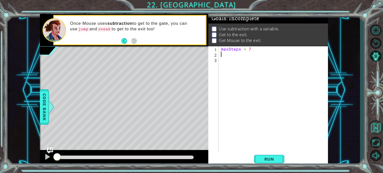
click at [373, 122] on button "Back to Map" at bounding box center [375, 127] width 15 height 15
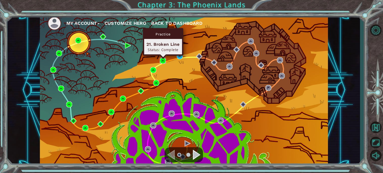
click at [162, 60] on img at bounding box center [163, 61] width 6 height 6
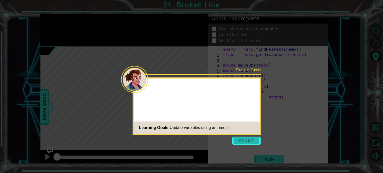
click at [253, 143] on button "Start" at bounding box center [246, 140] width 29 height 8
click at [253, 143] on icon at bounding box center [191, 86] width 383 height 173
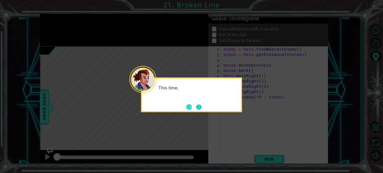
click at [197, 105] on button "Next" at bounding box center [199, 107] width 6 height 6
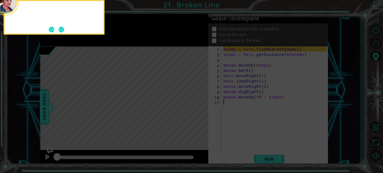
click at [197, 105] on icon at bounding box center [191, 25] width 383 height 293
click at [59, 29] on button "Next" at bounding box center [61, 29] width 6 height 6
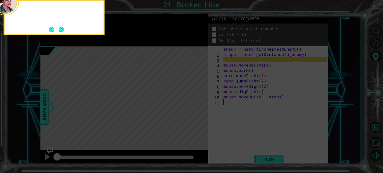
click at [59, 29] on button "Next" at bounding box center [62, 29] width 6 height 6
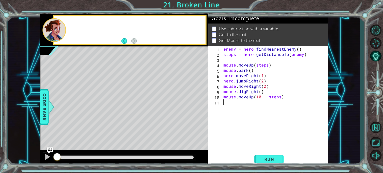
click at [59, 29] on div at bounding box center [53, 30] width 23 height 24
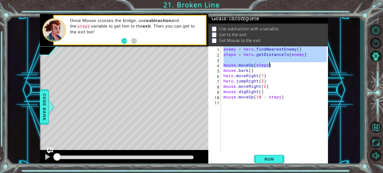
drag, startPoint x: 223, startPoint y: 48, endPoint x: 305, endPoint y: 64, distance: 83.4
click at [305, 64] on div "enemy = hero . findNearestEnemy ( ) steps = hero . getDistanceTo ( enemy ) mous…" at bounding box center [275, 104] width 107 height 117
type textarea "mouse.moveUp(steps)"
click at [378, 122] on button "Back to Map" at bounding box center [375, 127] width 15 height 15
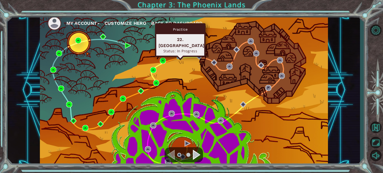
click at [180, 58] on img at bounding box center [180, 56] width 6 height 6
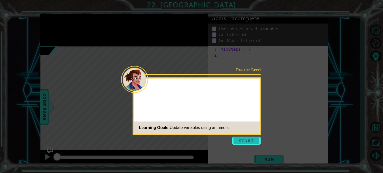
click at [248, 137] on button "Start" at bounding box center [246, 140] width 29 height 8
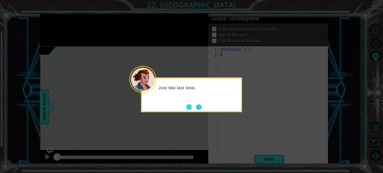
click at [200, 104] on button "Next" at bounding box center [199, 107] width 6 height 6
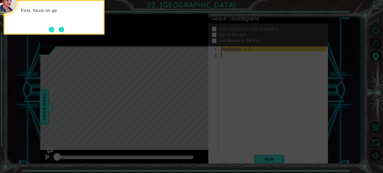
click at [64, 27] on button "Next" at bounding box center [62, 30] width 6 height 6
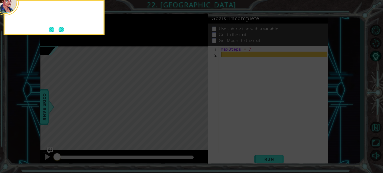
click at [64, 26] on div at bounding box center [54, 17] width 101 height 35
click at [64, 26] on button "Next" at bounding box center [61, 29] width 6 height 6
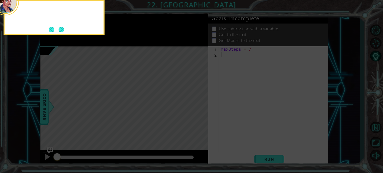
click at [64, 26] on div at bounding box center [54, 17] width 101 height 35
click at [64, 27] on button "Next" at bounding box center [62, 30] width 6 height 6
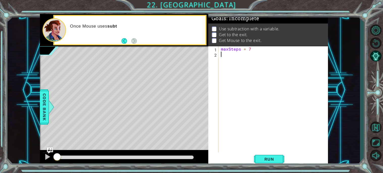
click at [225, 56] on div "maxSteps = 7" at bounding box center [274, 104] width 109 height 117
paste textarea "mouse.moveUp(steps)"
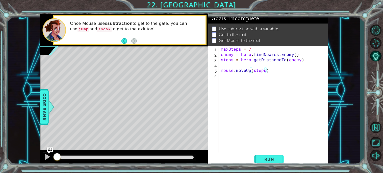
click at [251, 67] on div "maxSteps = 7 enemy = hero . findNearestEnemy ( ) steps = hero . getDistanceTo (…" at bounding box center [274, 104] width 109 height 117
click at [261, 70] on div "maxSteps = 7 enemy = hero . findNearestEnemy ( ) steps = hero . getDistanceTo (…" at bounding box center [274, 104] width 109 height 117
click at [266, 70] on div "maxSteps = 7 enemy = hero . findNearestEnemy ( ) steps = hero . getDistanceTo (…" at bounding box center [274, 104] width 109 height 117
click at [264, 69] on div "maxSteps = 7 enemy = hero . findNearestEnemy ( ) steps = hero . getDistanceTo (…" at bounding box center [274, 104] width 109 height 117
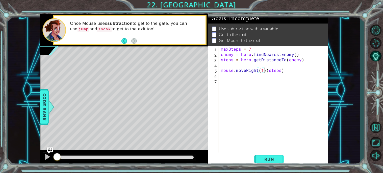
scroll to position [0, 3]
click at [256, 76] on div "mouse.moveRight press enter" at bounding box center [264, 82] width 95 height 18
click at [262, 70] on div "maxSteps = 7 enemy = hero . findNearestEnemy ( ) steps = hero . getDistanceTo (…" at bounding box center [274, 104] width 109 height 117
type textarea "mouse.moveRight(steps)"
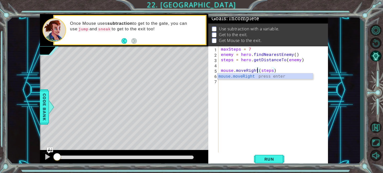
click at [238, 85] on div "maxSteps = 7 enemy = hero . findNearestEnemy ( ) steps = hero . getDistanceTo (…" at bounding box center [274, 104] width 109 height 117
click at [230, 79] on div "maxSteps = 7 enemy = hero . findNearestEnemy ( ) steps = hero . getDistanceTo (…" at bounding box center [274, 104] width 109 height 117
type textarea "o"
type textarea "m"
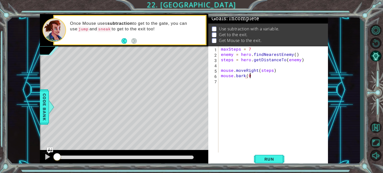
scroll to position [0, 1]
type textarea "mouse.bark()"
click at [231, 91] on div "maxSteps = 7 enemy = hero . findNearestEnemy ( ) steps = hero . getDistanceTo (…" at bounding box center [274, 104] width 109 height 117
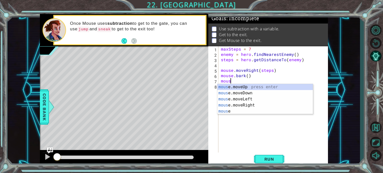
scroll to position [0, 0]
click at [232, 87] on div "mous e.moveUp press enter mous e.moveDown press enter mous e.moveLeft press ent…" at bounding box center [264, 105] width 95 height 42
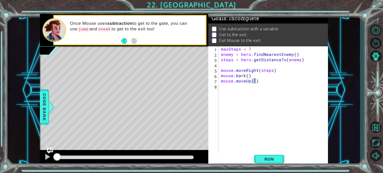
type textarea "mouse.moveUp(2)"
click at [250, 90] on div "maxSteps = 7 enemy = hero . findNearestEnemy ( ) steps = hero . getDistanceTo (…" at bounding box center [274, 104] width 109 height 117
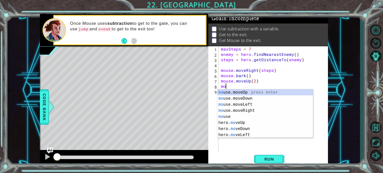
scroll to position [0, 0]
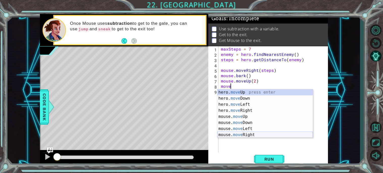
click at [245, 134] on div "hero. move Up press enter hero. move Down press enter hero. move Left press ent…" at bounding box center [264, 119] width 95 height 61
type textarea "mouse.moveRight(1)"
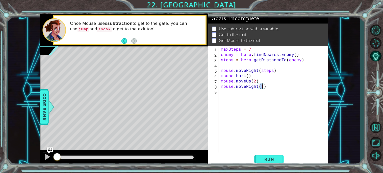
click at [243, 96] on div "maxSteps = 7 enemy = hero . findNearestEnemy ( ) steps = hero . getDistanceTo (…" at bounding box center [274, 104] width 109 height 117
click at [275, 79] on div "maxSteps = 7 enemy = hero . findNearestEnemy ( ) steps = hero . getDistanceTo (…" at bounding box center [274, 104] width 109 height 117
type textarea "mouse.moveUp(2)"
click at [254, 94] on div "maxSteps = 7 enemy = hero . findNearestEnemy ( ) steps = hero . getDistanceTo (…" at bounding box center [274, 104] width 109 height 117
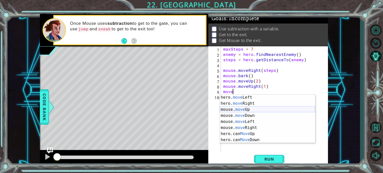
scroll to position [12, 0]
click at [247, 107] on div "hero. move Left press enter hero. move Right press enter mouse. move Up press e…" at bounding box center [267, 124] width 95 height 61
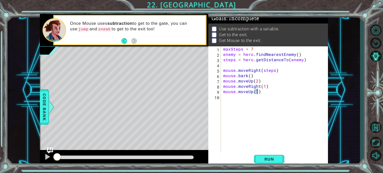
type textarea "mouse.moveUp(2)"
click at [243, 100] on div "maxSteps = 7 enemy = hero . findNearestEnemy ( ) steps = hero . getDistanceTo (…" at bounding box center [275, 104] width 107 height 117
type textarea "mouse.bark()"
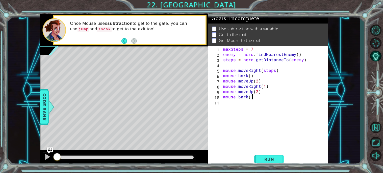
click at [239, 112] on div "maxSteps = 7 enemy = hero . findNearestEnemy ( ) steps = hero . getDistanceTo (…" at bounding box center [275, 104] width 107 height 117
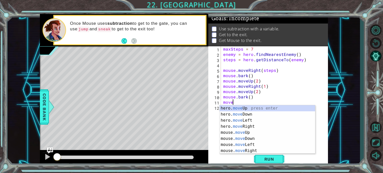
scroll to position [0, 0]
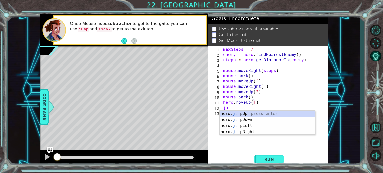
type textarea "hero.moveUp(1)jum"
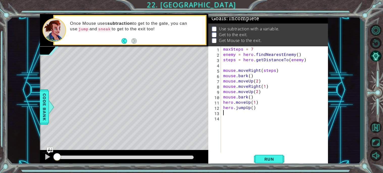
scroll to position [0, 0]
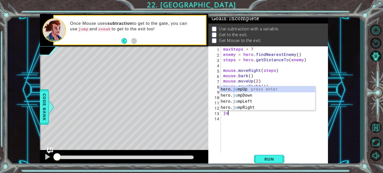
type textarea "jum"
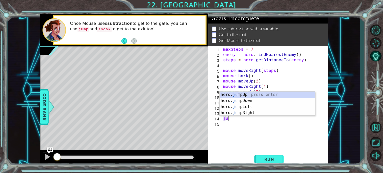
type textarea "jum"
click at [245, 95] on div "hero. jum pUp press enter hero. jum pDown press enter hero. jum pLeft press ent…" at bounding box center [267, 109] width 95 height 36
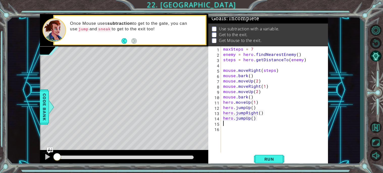
type textarea "h"
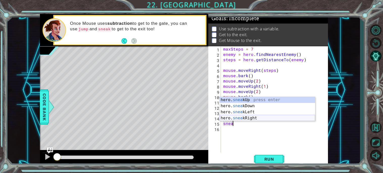
click at [240, 117] on div "hero. snea kUp press enter hero. snea kDown press enter hero. snea kLeft press …" at bounding box center [267, 115] width 95 height 36
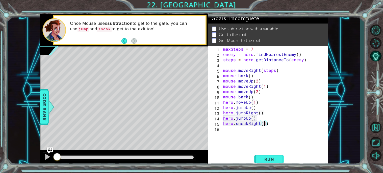
scroll to position [0, 2]
type textarea "hero.sneakRight(4)"
click at [264, 155] on button "Run" at bounding box center [269, 159] width 30 height 12
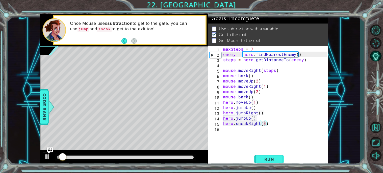
drag, startPoint x: 155, startPoint y: 159, endPoint x: 222, endPoint y: 161, distance: 66.4
click at [222, 161] on div "1 ההההההההההההההההההההההההההההההההההההההההההההההההההההההההההההההההההההההההההההה…" at bounding box center [184, 90] width 288 height 152
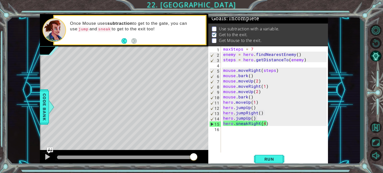
drag, startPoint x: 68, startPoint y: 155, endPoint x: 238, endPoint y: 161, distance: 169.4
click at [238, 161] on div "1 ההההההההההההההההההההההההההההההההההההההההההההההההההההההההההההההההההההההההההההה…" at bounding box center [184, 90] width 288 height 152
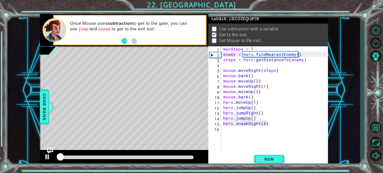
click at [159, 156] on div at bounding box center [125, 157] width 137 height 4
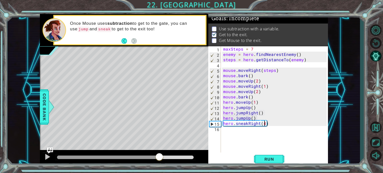
click at [144, 156] on div at bounding box center [108, 157] width 102 height 4
drag, startPoint x: 140, startPoint y: 157, endPoint x: 147, endPoint y: 159, distance: 6.9
click at [147, 159] on div at bounding box center [146, 156] width 9 height 9
click at [240, 134] on div "maxSteps = 7 enemy = hero . findNearestEnemy ( ) steps = hero . getDistanceTo (…" at bounding box center [275, 104] width 107 height 117
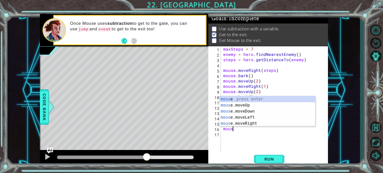
scroll to position [0, 0]
click at [253, 123] on div "mous e press enter mous e.moveUp press enter mous e.moveDown press enter mous e…" at bounding box center [267, 117] width 95 height 42
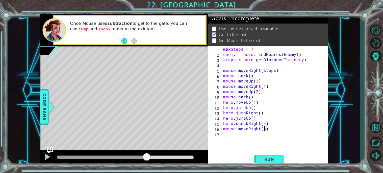
scroll to position [0, 2]
type textarea "mouse.moveRight(3)"
click at [267, 160] on span "Run" at bounding box center [269, 158] width 20 height 5
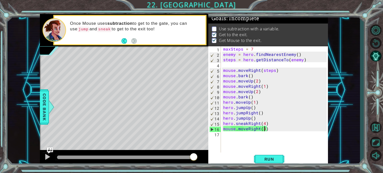
drag, startPoint x: 142, startPoint y: 157, endPoint x: 252, endPoint y: 165, distance: 110.8
click at [252, 165] on div "1 ההההההההההההההההההההההההההההההההההההההההההההההההההההההההההההההההההההההההההההה…" at bounding box center [184, 90] width 288 height 152
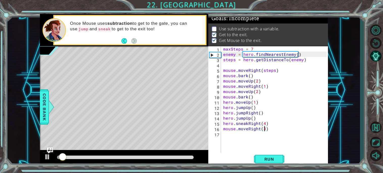
click at [147, 158] on div at bounding box center [125, 157] width 137 height 4
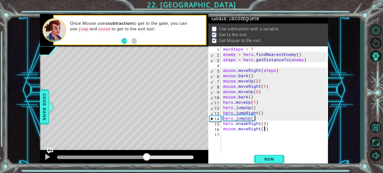
click at [159, 157] on div at bounding box center [125, 157] width 137 height 4
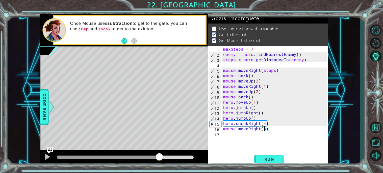
click at [175, 152] on div at bounding box center [124, 158] width 168 height 16
click at [179, 156] on div at bounding box center [125, 157] width 137 height 4
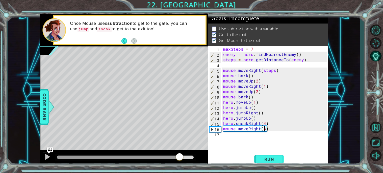
click at [187, 156] on div at bounding box center [125, 157] width 137 height 4
drag, startPoint x: 187, startPoint y: 156, endPoint x: 200, endPoint y: 156, distance: 12.6
click at [200, 156] on div at bounding box center [124, 158] width 168 height 16
click at [53, 155] on div at bounding box center [124, 158] width 168 height 16
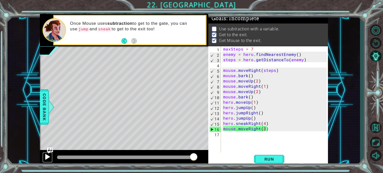
click at [46, 156] on div at bounding box center [47, 156] width 7 height 7
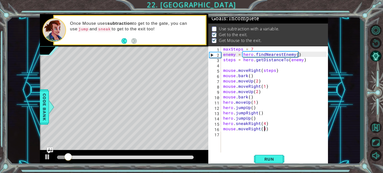
click at [174, 157] on div at bounding box center [125, 157] width 137 height 4
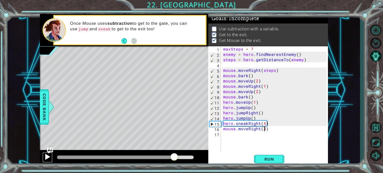
click at [42, 157] on button at bounding box center [47, 157] width 10 height 10
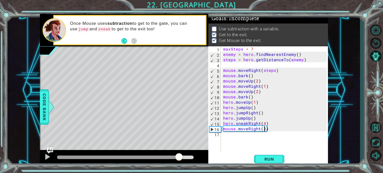
drag, startPoint x: 194, startPoint y: 156, endPoint x: 179, endPoint y: 155, distance: 15.2
click at [179, 155] on div at bounding box center [178, 156] width 9 height 9
type textarea "\"
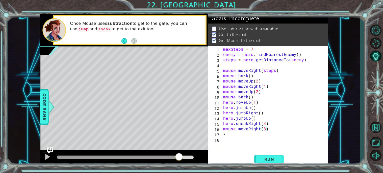
scroll to position [0, 0]
type textarea "mouse.moveRight(3)"
click at [225, 127] on div "maxSteps = 7 enemy = hero . findNearestEnemy ( ) steps = hero . getDistanceTo (…" at bounding box center [275, 104] width 107 height 117
type textarea "mouse.moveRight(3)"
click at [224, 127] on div "maxSteps = 7 enemy = hero . findNearestEnemy ( ) steps = hero . getDistanceTo (…" at bounding box center [275, 104] width 107 height 117
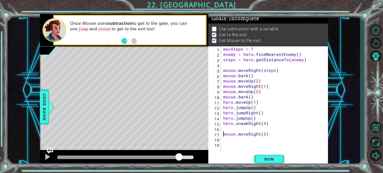
click at [228, 127] on div "maxSteps = 7 enemy = hero . findNearestEnemy ( ) steps = hero . getDistanceTo (…" at bounding box center [275, 104] width 107 height 117
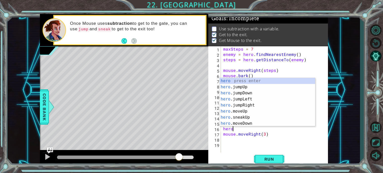
scroll to position [0, 0]
click at [246, 112] on div "hero press enter hero .jumpUp press enter hero .jumpDown press enter hero .jump…" at bounding box center [267, 108] width 95 height 61
type textarea "hero.moveUp(1)"
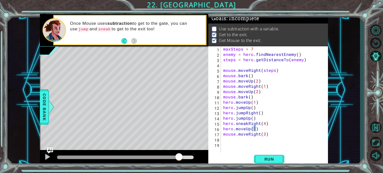
click at [246, 140] on div "maxSteps = 7 enemy = hero . findNearestEnemy ( ) steps = hero . getDistanceTo (…" at bounding box center [275, 104] width 107 height 117
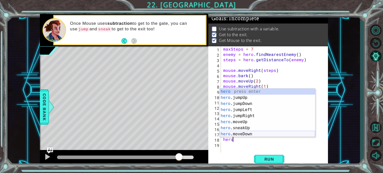
click at [248, 132] on div "hero press enter hero .jumpUp press enter hero .jumpDown press enter hero .jump…" at bounding box center [267, 118] width 95 height 61
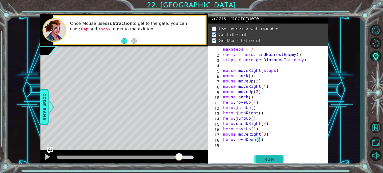
type textarea "hero.moveDown(1)"
click at [267, 156] on span "Run" at bounding box center [269, 158] width 20 height 5
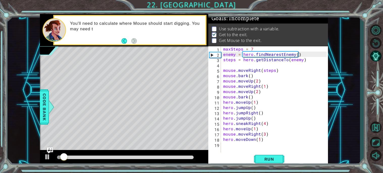
drag, startPoint x: 174, startPoint y: 154, endPoint x: 198, endPoint y: 156, distance: 24.3
click at [198, 156] on div at bounding box center [124, 158] width 168 height 16
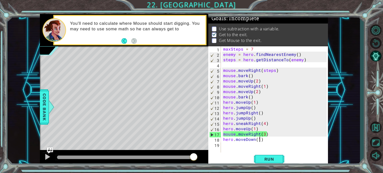
drag, startPoint x: 172, startPoint y: 157, endPoint x: 207, endPoint y: 160, distance: 35.0
click at [207, 160] on div at bounding box center [124, 158] width 168 height 16
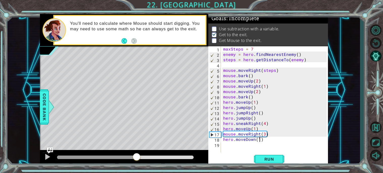
drag, startPoint x: 60, startPoint y: 157, endPoint x: 136, endPoint y: 156, distance: 75.7
click at [136, 156] on div at bounding box center [136, 156] width 9 height 9
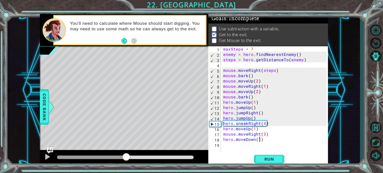
drag, startPoint x: 141, startPoint y: 157, endPoint x: 126, endPoint y: 154, distance: 15.0
click at [126, 154] on div at bounding box center [126, 156] width 9 height 9
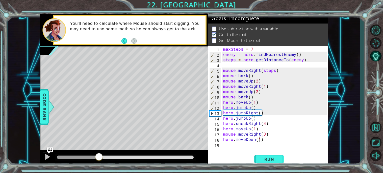
click at [98, 149] on div "methods hero moveUp() moveDown() moveLeft() moveRight() sneakUp() sneakDown() s…" at bounding box center [184, 90] width 288 height 152
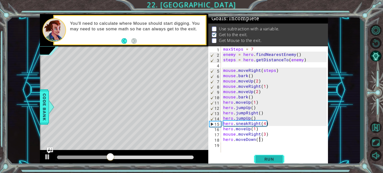
click at [274, 157] on span "Run" at bounding box center [269, 158] width 20 height 5
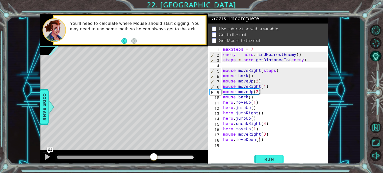
drag, startPoint x: 138, startPoint y: 156, endPoint x: 158, endPoint y: 157, distance: 20.0
click at [158, 157] on div at bounding box center [125, 157] width 137 height 4
click at [378, 41] on button "Restart Level" at bounding box center [375, 42] width 15 height 11
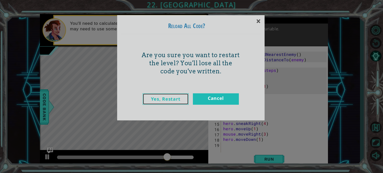
click at [175, 96] on link "Yes, Restart" at bounding box center [166, 98] width 46 height 11
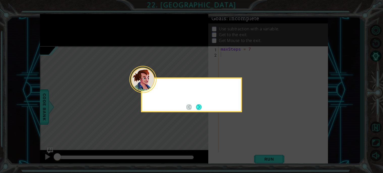
scroll to position [0, 0]
click at [197, 109] on button "Next" at bounding box center [199, 107] width 6 height 6
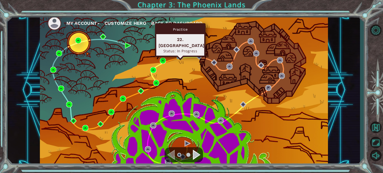
click at [180, 57] on img at bounding box center [180, 56] width 6 height 6
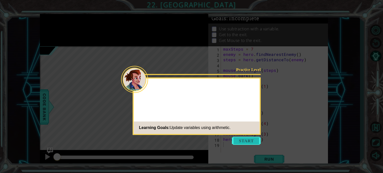
click at [244, 139] on button "Start" at bounding box center [246, 140] width 29 height 8
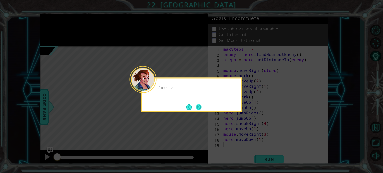
click at [197, 107] on button "Next" at bounding box center [199, 107] width 6 height 6
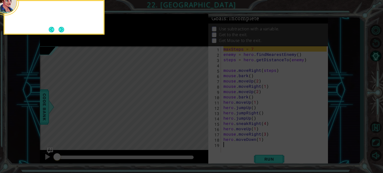
click at [197, 107] on icon at bounding box center [191, 25] width 383 height 293
click at [63, 32] on button "Next" at bounding box center [61, 29] width 6 height 6
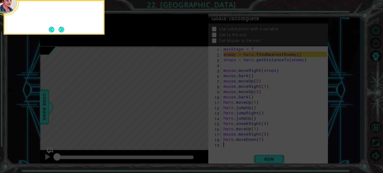
click at [63, 32] on button "Next" at bounding box center [62, 29] width 6 height 6
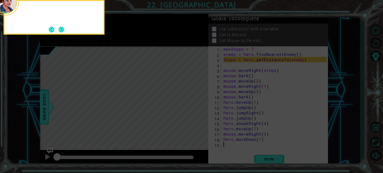
click at [63, 32] on button "Next" at bounding box center [62, 29] width 6 height 6
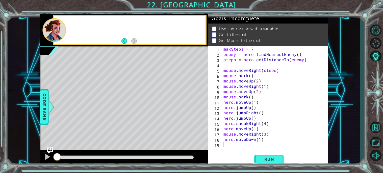
click at [63, 32] on div at bounding box center [53, 30] width 23 height 24
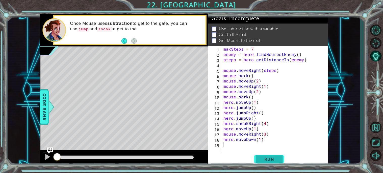
click at [267, 160] on span "Run" at bounding box center [269, 158] width 20 height 5
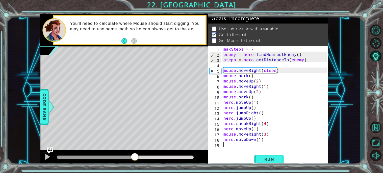
drag, startPoint x: 135, startPoint y: 155, endPoint x: 309, endPoint y: 164, distance: 174.1
click at [309, 164] on div "1 ההההההההההההההההההההההההההההההההההההההההההההההההההההההההההההההההההההההההההההה…" at bounding box center [184, 90] width 288 height 152
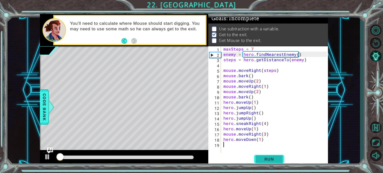
click at [272, 160] on span "Run" at bounding box center [269, 158] width 20 height 5
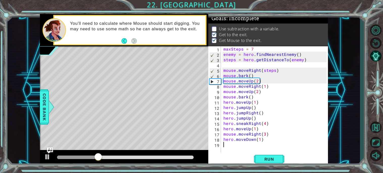
click at [179, 156] on div at bounding box center [125, 157] width 137 height 4
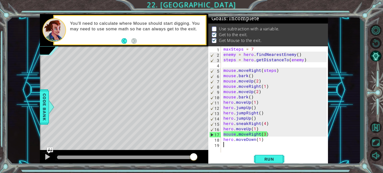
drag, startPoint x: 183, startPoint y: 156, endPoint x: 197, endPoint y: 157, distance: 13.9
click at [197, 157] on div at bounding box center [193, 156] width 9 height 9
click at [46, 154] on div at bounding box center [47, 156] width 7 height 7
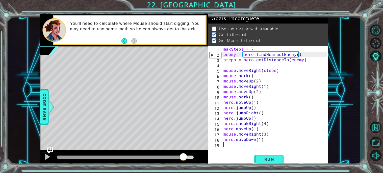
click at [183, 156] on div at bounding box center [125, 157] width 137 height 4
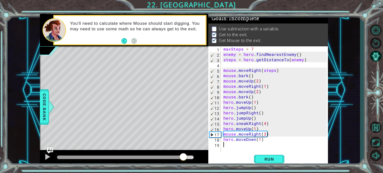
click at [258, 78] on div "maxSteps = 7 enemy = hero . findNearestEnemy ( ) steps = hero . getDistanceTo (…" at bounding box center [275, 104] width 107 height 117
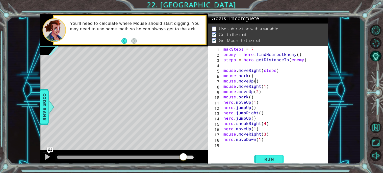
scroll to position [0, 2]
click at [265, 134] on div "maxSteps = 7 enemy = hero . findNearestEnemy ( ) steps = hero . getDistanceTo (…" at bounding box center [275, 104] width 107 height 117
click at [274, 158] on span "Run" at bounding box center [269, 158] width 20 height 5
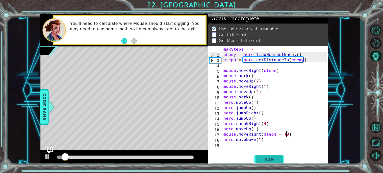
click at [266, 159] on span "Run" at bounding box center [269, 158] width 20 height 5
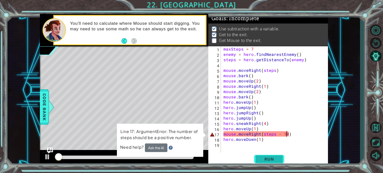
click at [266, 159] on span "Run" at bounding box center [269, 158] width 20 height 5
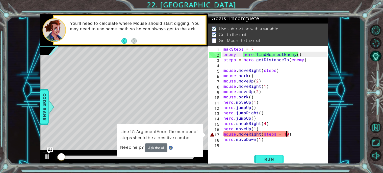
click at [275, 140] on div "maxSteps = 7 enemy = hero . findNearestEnemy ( ) steps = hero . getDistanceTo (…" at bounding box center [275, 104] width 107 height 117
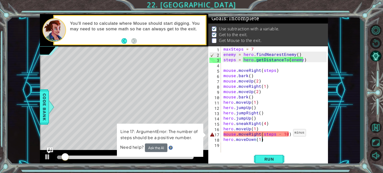
click at [287, 134] on div "maxSteps = 7 enemy = hero . findNearestEnemy ( ) steps = hero . getDistanceTo (…" at bounding box center [275, 104] width 107 height 117
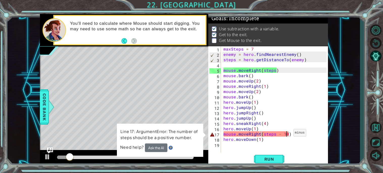
click at [287, 134] on div "maxSteps = 7 enemy = hero . findNearestEnemy ( ) steps = hero . getDistanceTo (…" at bounding box center [275, 104] width 107 height 117
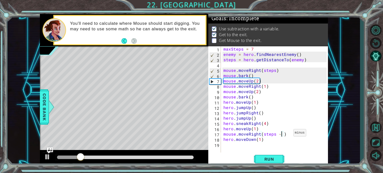
scroll to position [0, 3]
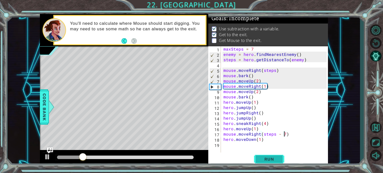
click at [266, 158] on span "Run" at bounding box center [269, 158] width 20 height 5
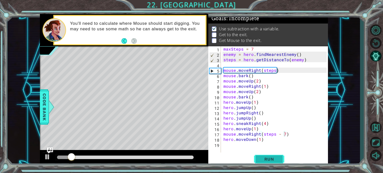
click at [266, 158] on span "Run" at bounding box center [269, 158] width 20 height 5
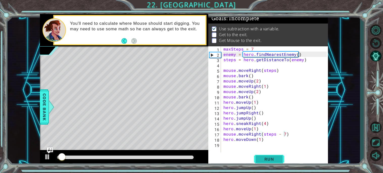
click at [266, 158] on span "Run" at bounding box center [269, 158] width 20 height 5
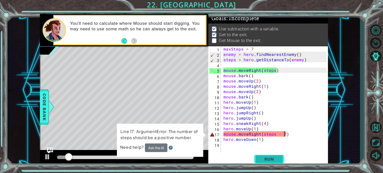
click at [268, 159] on span "Run" at bounding box center [269, 158] width 20 height 5
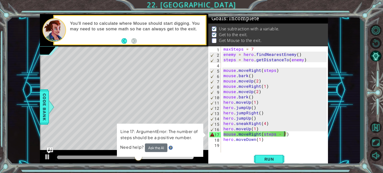
click at [224, 132] on div "maxSteps = 7 enemy = hero . findNearestEnemy ( ) steps = hero . getDistanceTo (…" at bounding box center [275, 104] width 107 height 117
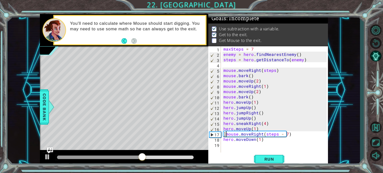
type textarea "mouse.moveRight(steps - 7)"
drag, startPoint x: 290, startPoint y: 134, endPoint x: 204, endPoint y: 131, distance: 85.9
click at [204, 131] on div "1 ההההההההההההההההההההההההההההההההההההההההההההההההההההההההההההההההההההההההההההה…" at bounding box center [184, 90] width 288 height 152
click at [223, 142] on div "maxSteps = 7 enemy = hero . findNearestEnemy ( ) steps = hero . getDistanceTo (…" at bounding box center [275, 104] width 107 height 117
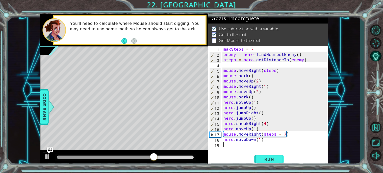
paste textarea "mouse.moveRight(steps - 7)"
drag, startPoint x: 293, startPoint y: 133, endPoint x: 265, endPoint y: 133, distance: 28.3
click at [265, 133] on div "maxSteps = 7 enemy = hero . findNearestEnemy ( ) steps = hero . getDistanceTo (…" at bounding box center [275, 104] width 107 height 117
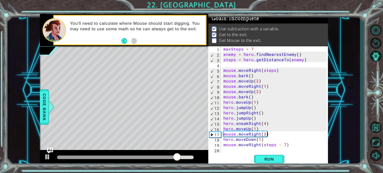
scroll to position [0, 2]
type textarea "mouse.moveRight(3)"
click at [269, 157] on span "Run" at bounding box center [269, 158] width 20 height 5
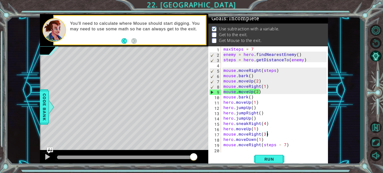
drag, startPoint x: 180, startPoint y: 156, endPoint x: 198, endPoint y: 158, distance: 18.0
click at [194, 158] on div at bounding box center [125, 157] width 137 height 4
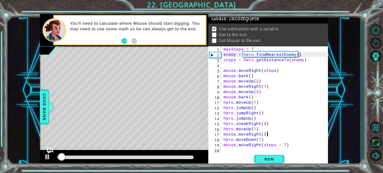
click at [185, 157] on div at bounding box center [125, 157] width 137 height 4
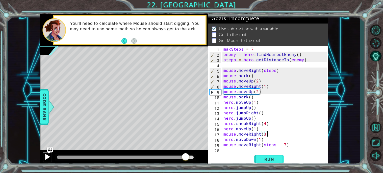
click at [45, 158] on div at bounding box center [47, 156] width 7 height 7
click at [263, 157] on span "Run" at bounding box center [269, 158] width 20 height 5
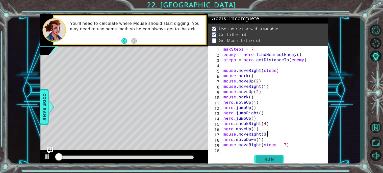
click at [263, 157] on span "Run" at bounding box center [269, 158] width 20 height 5
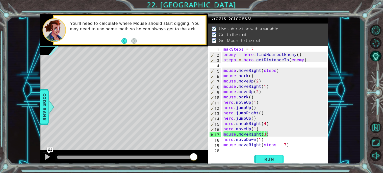
drag, startPoint x: 178, startPoint y: 157, endPoint x: 202, endPoint y: 159, distance: 23.8
click at [202, 159] on div at bounding box center [124, 158] width 168 height 16
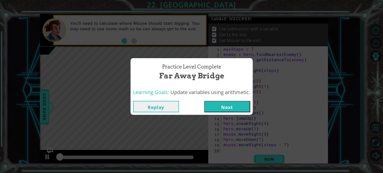
click at [223, 103] on button "Next" at bounding box center [227, 106] width 46 height 11
